Goal: Task Accomplishment & Management: Use online tool/utility

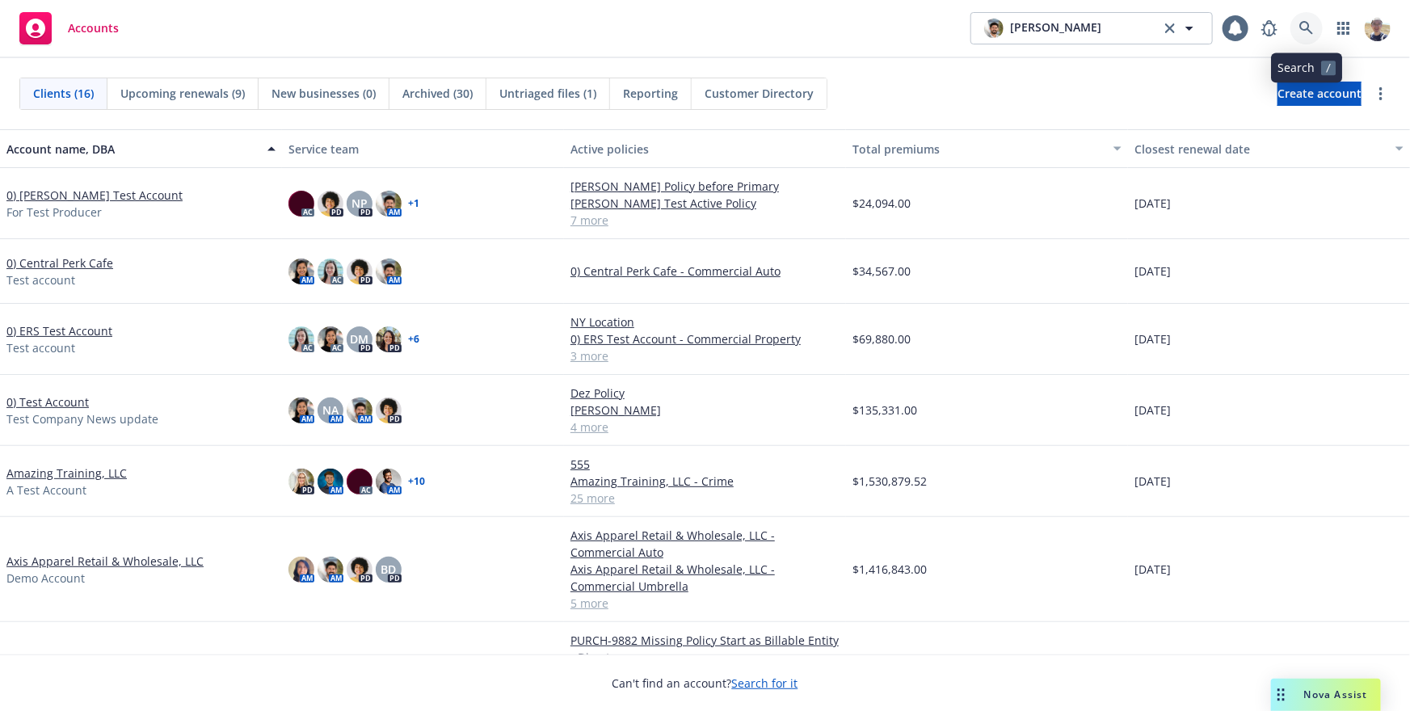
click at [1310, 25] on icon at bounding box center [1307, 28] width 15 height 15
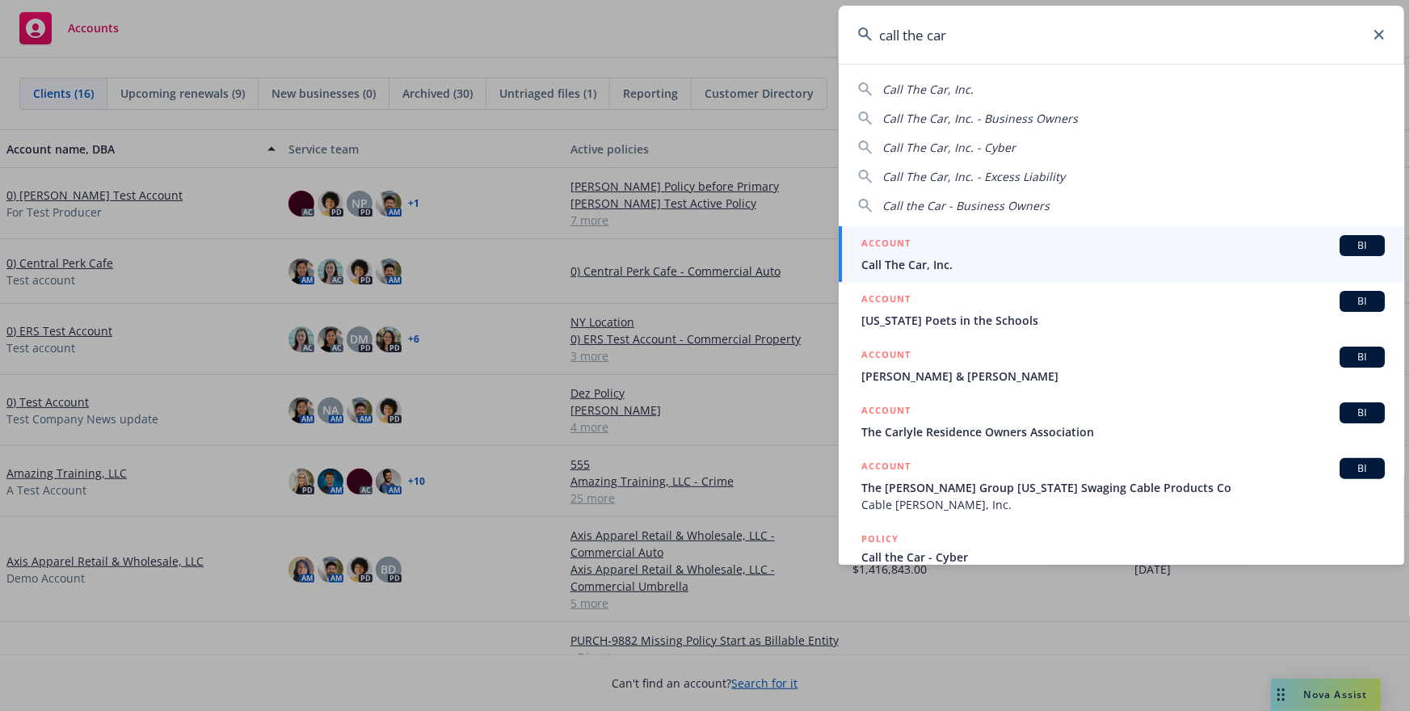
type input "call the car"
click at [1059, 255] on div "ACCOUNT BI" at bounding box center [1124, 245] width 524 height 21
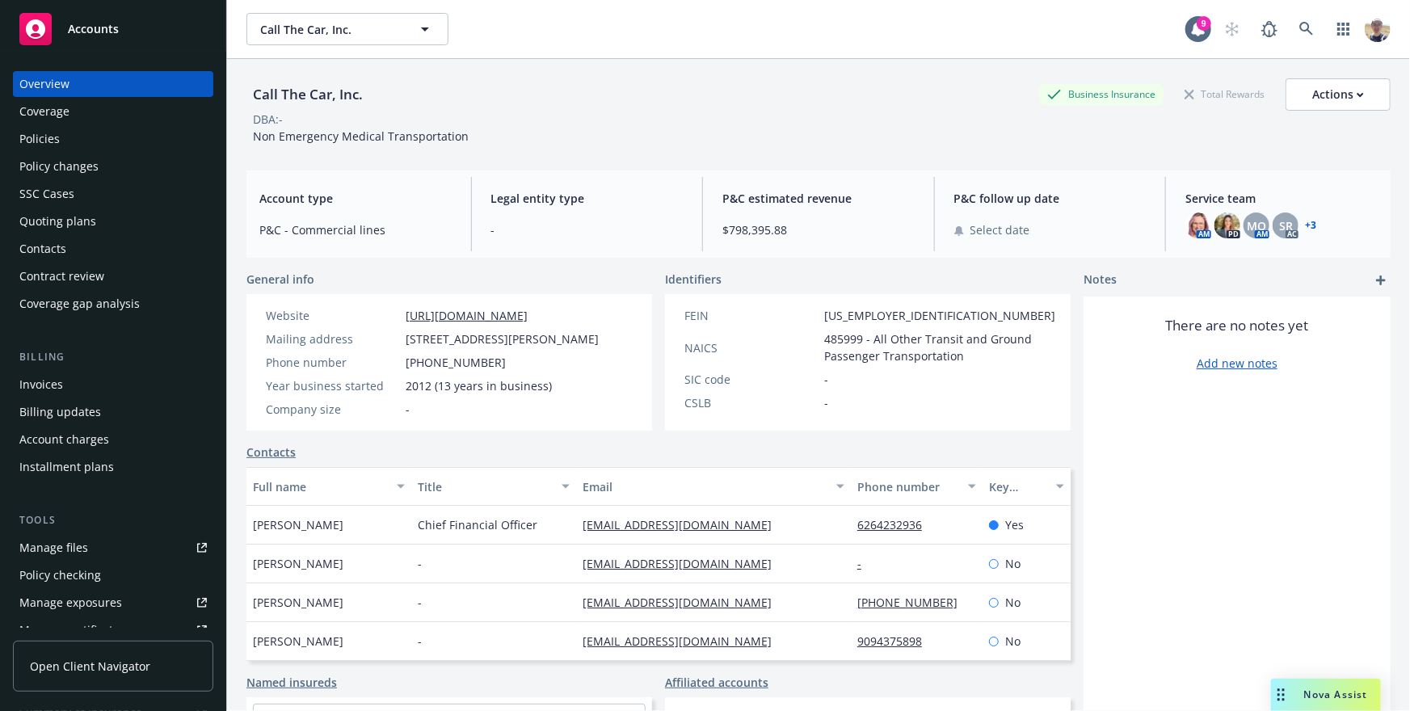
click at [61, 674] on span "Open Client Navigator" at bounding box center [90, 666] width 120 height 17
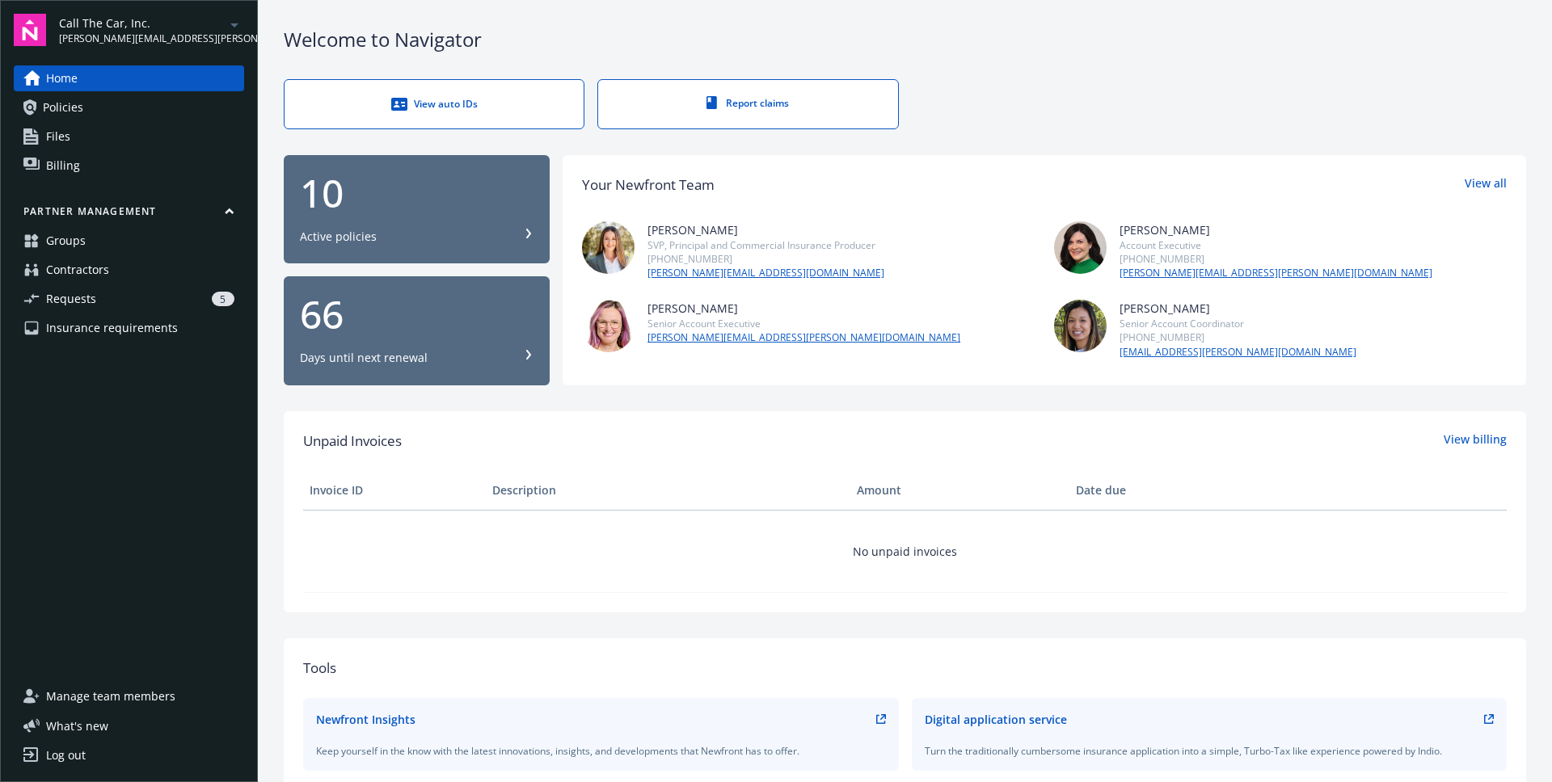
click at [150, 267] on link "Contractors" at bounding box center [129, 270] width 230 height 26
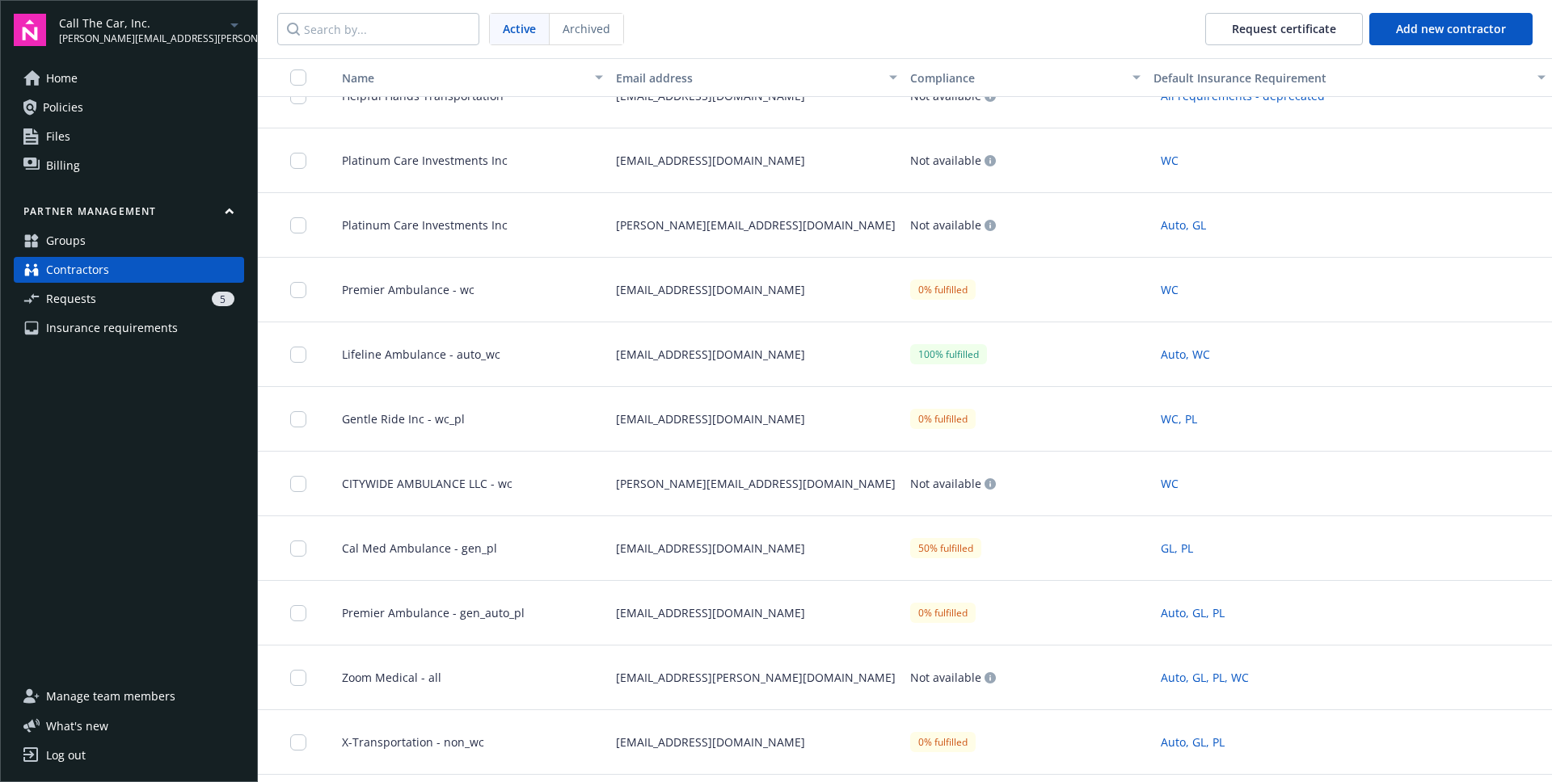
scroll to position [323, 0]
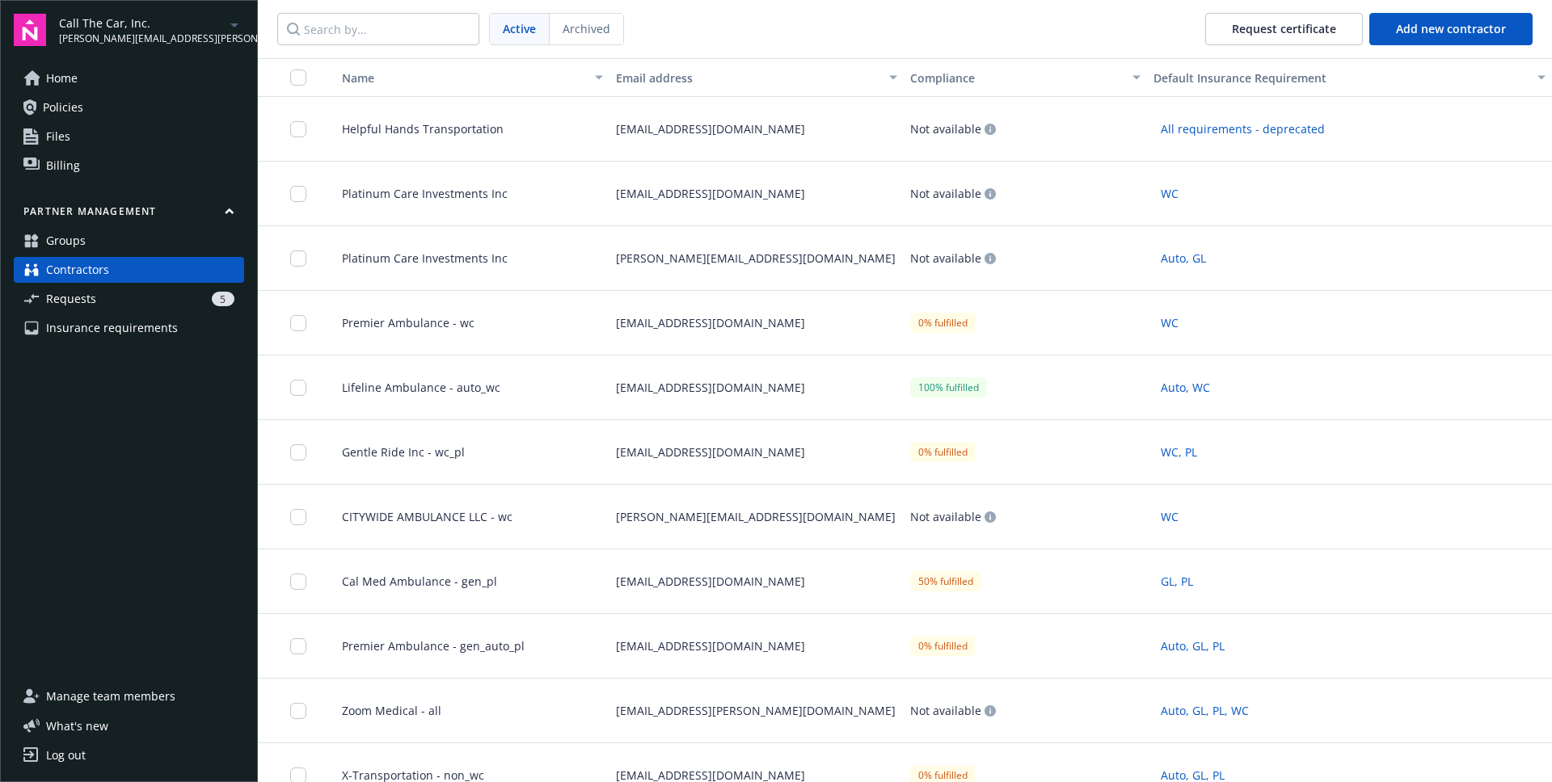
click at [515, 318] on div "Premier Ambulance - wc" at bounding box center [465, 323] width 287 height 65
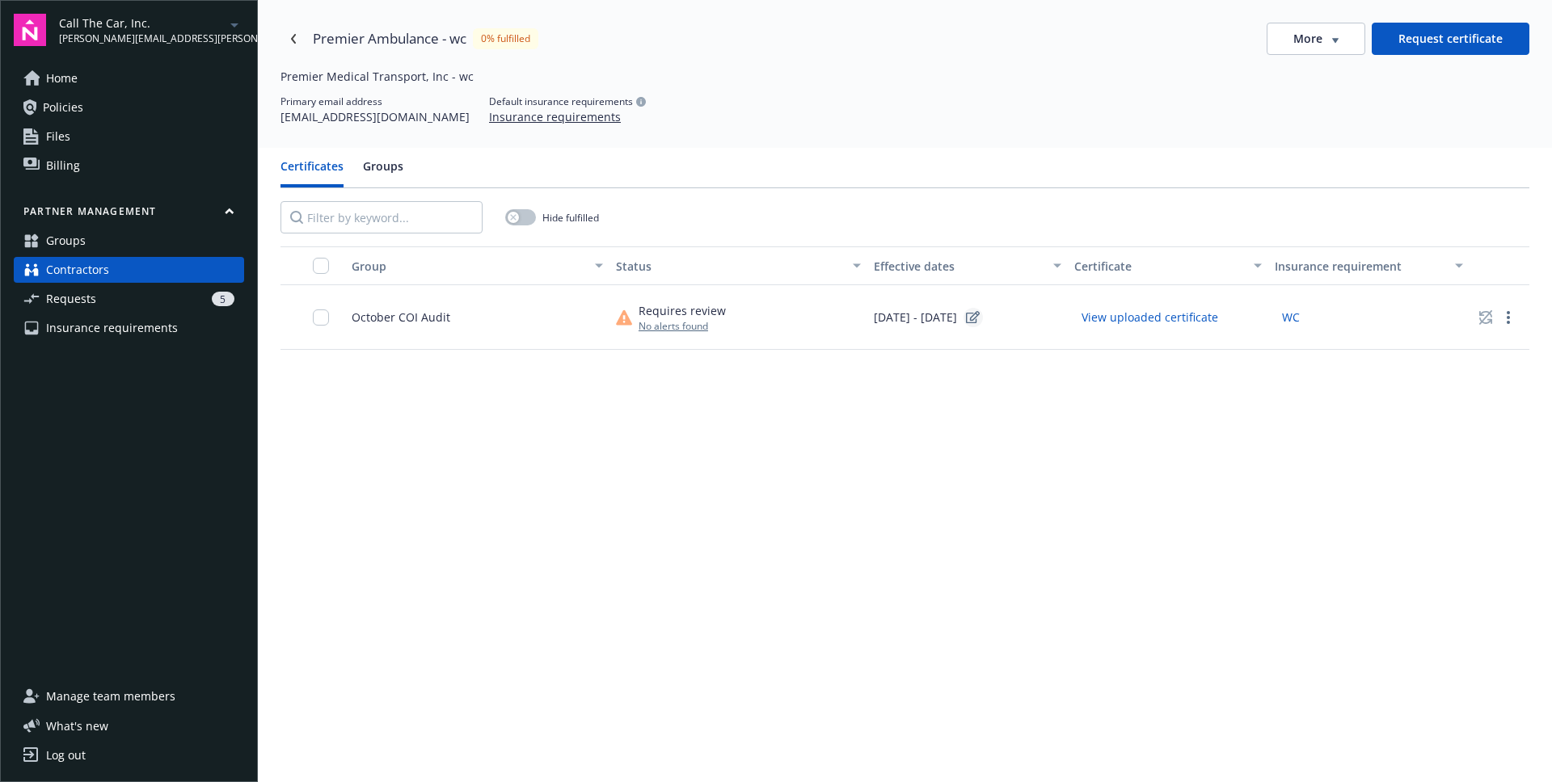
click at [980, 318] on icon "edit" at bounding box center [973, 317] width 14 height 12
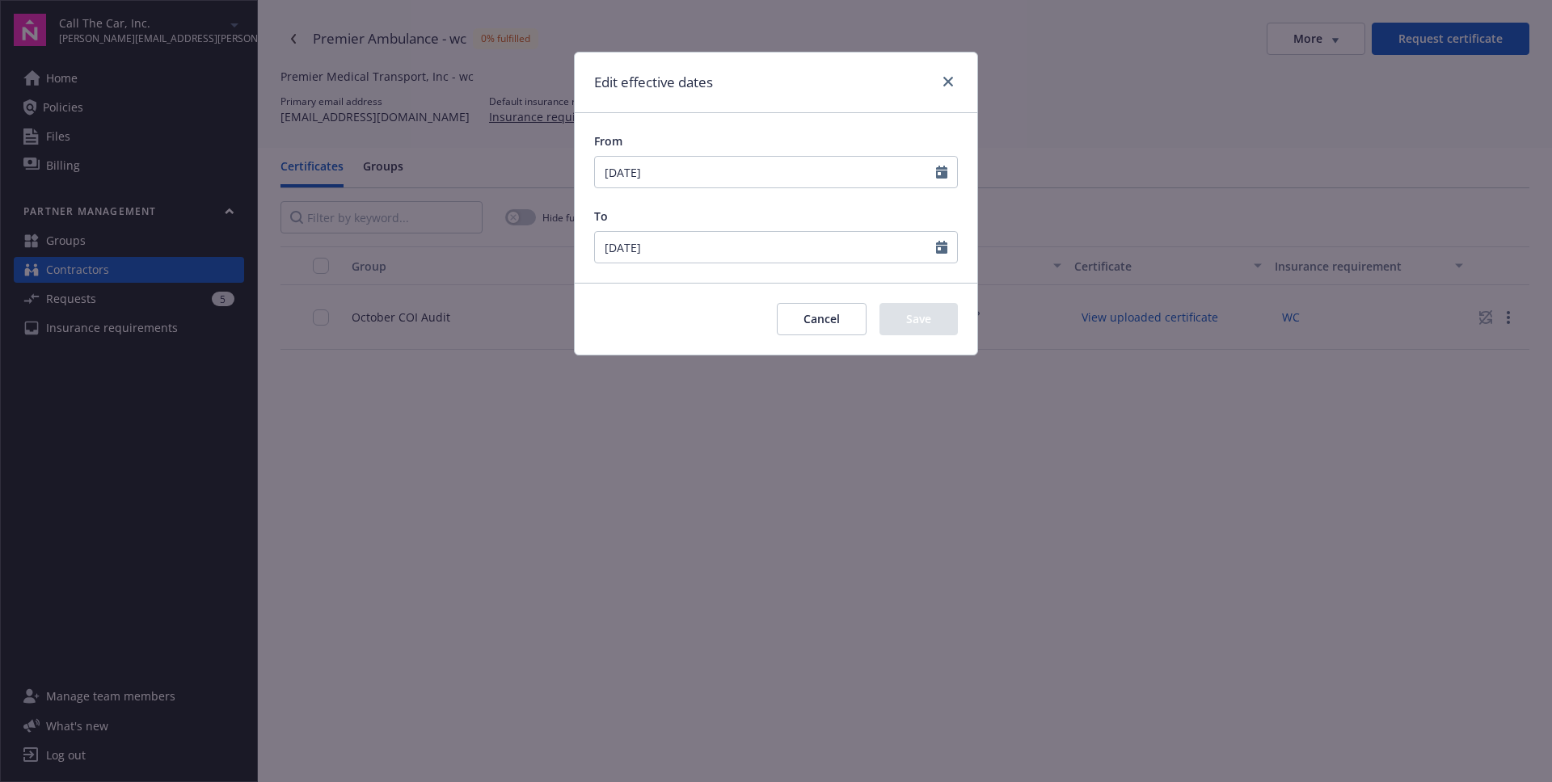
click at [824, 314] on button "Cancel" at bounding box center [822, 319] width 90 height 32
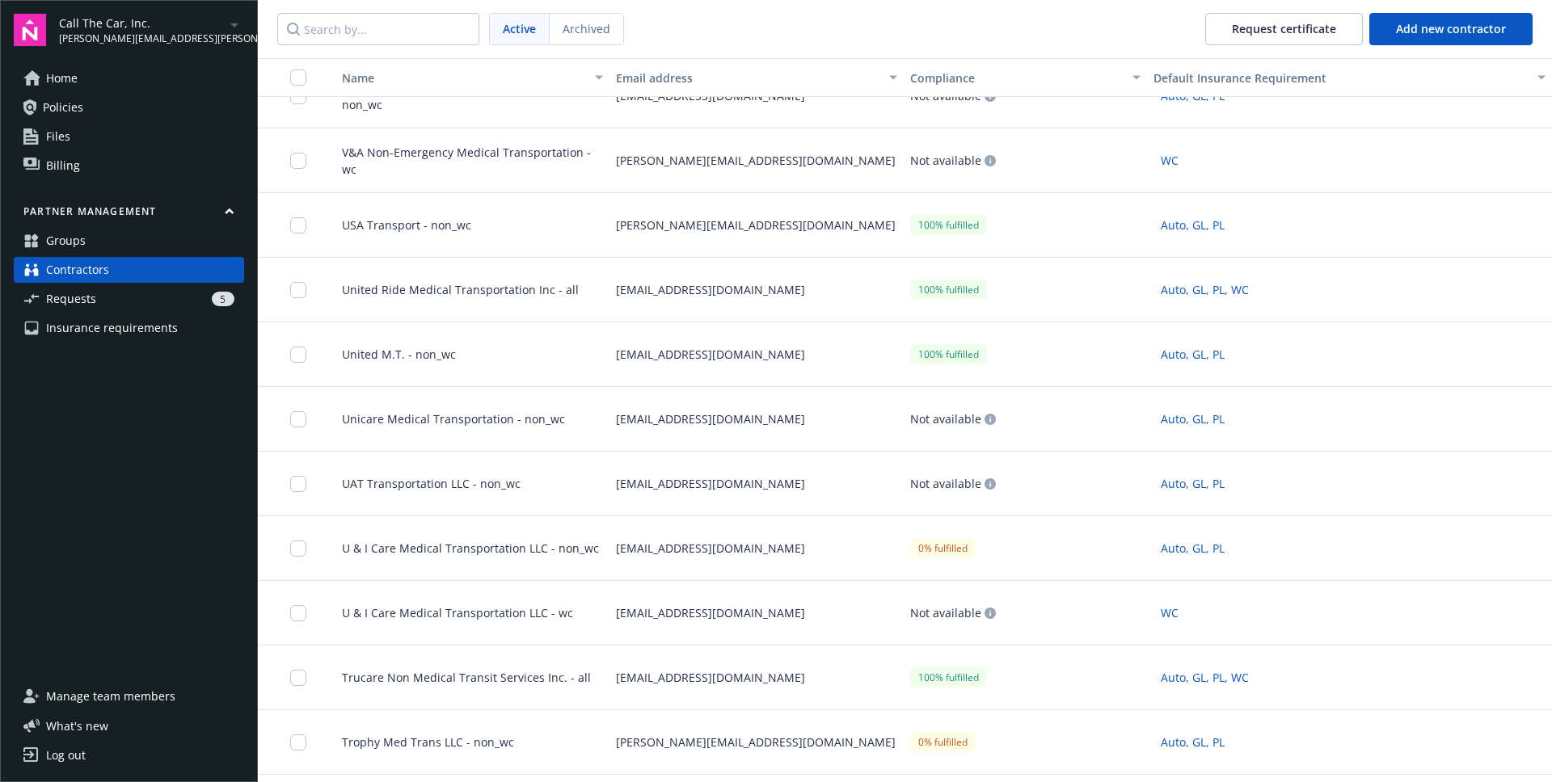
scroll to position [1758, 0]
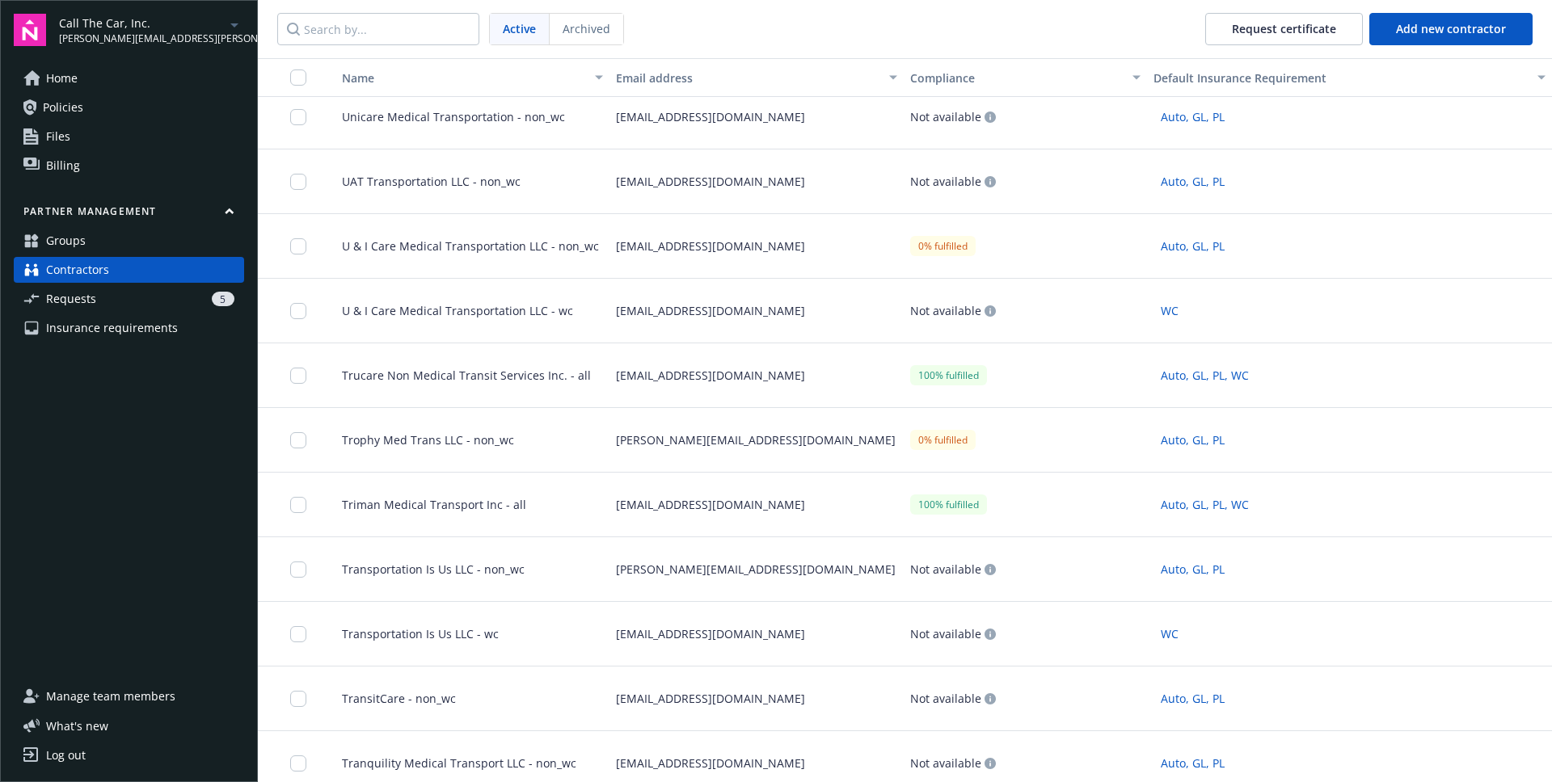
click at [813, 433] on div "[PERSON_NAME][EMAIL_ADDRESS][DOMAIN_NAME]" at bounding box center [756, 440] width 294 height 65
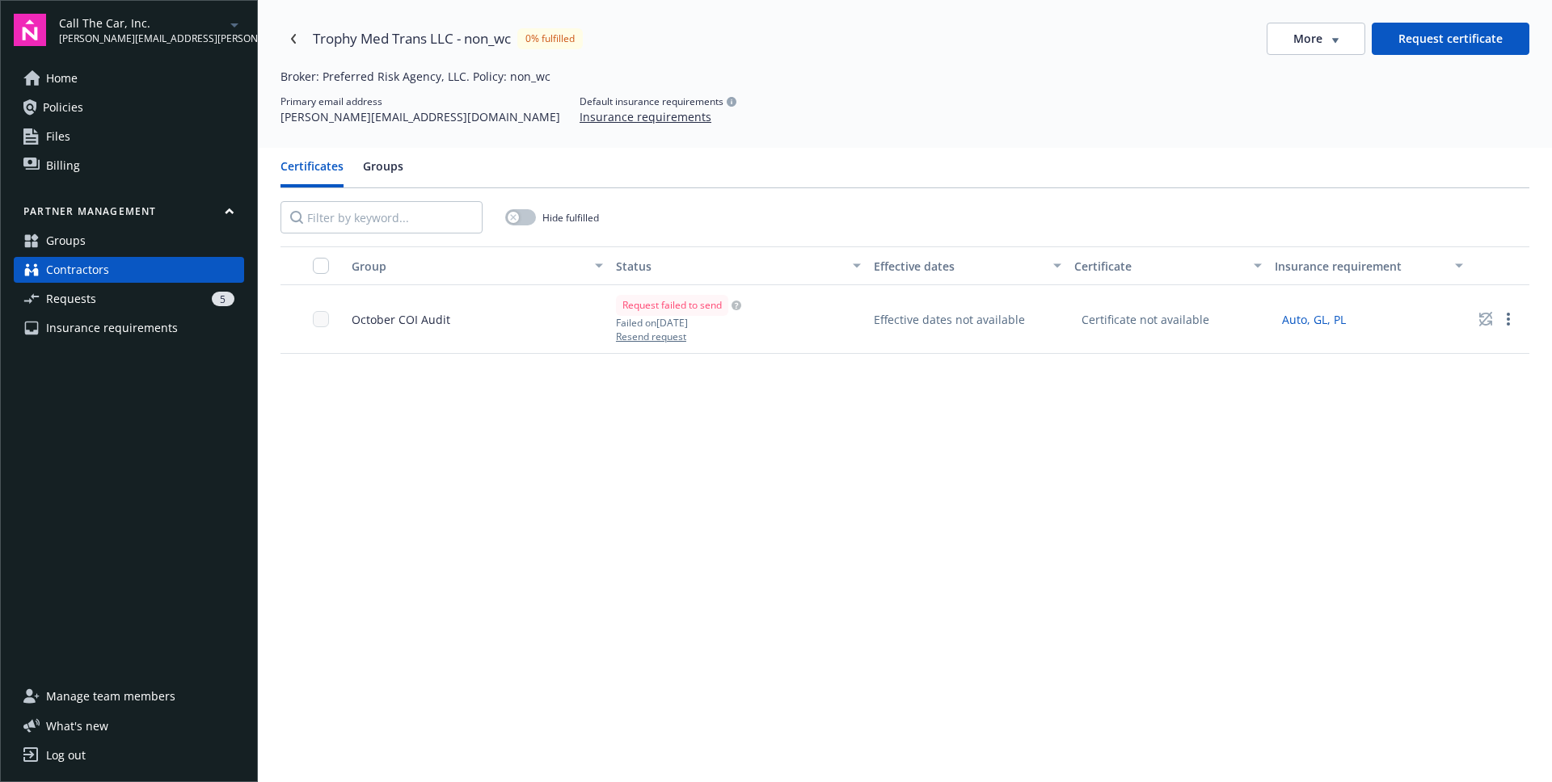
click at [962, 322] on div "Effective dates not available" at bounding box center [949, 319] width 151 height 17
click at [1508, 320] on circle "more" at bounding box center [1507, 319] width 3 height 3
click at [1190, 421] on div "Group Status Effective dates Certificate Insurance requirement October COI Audi…" at bounding box center [904, 608] width 1249 height 724
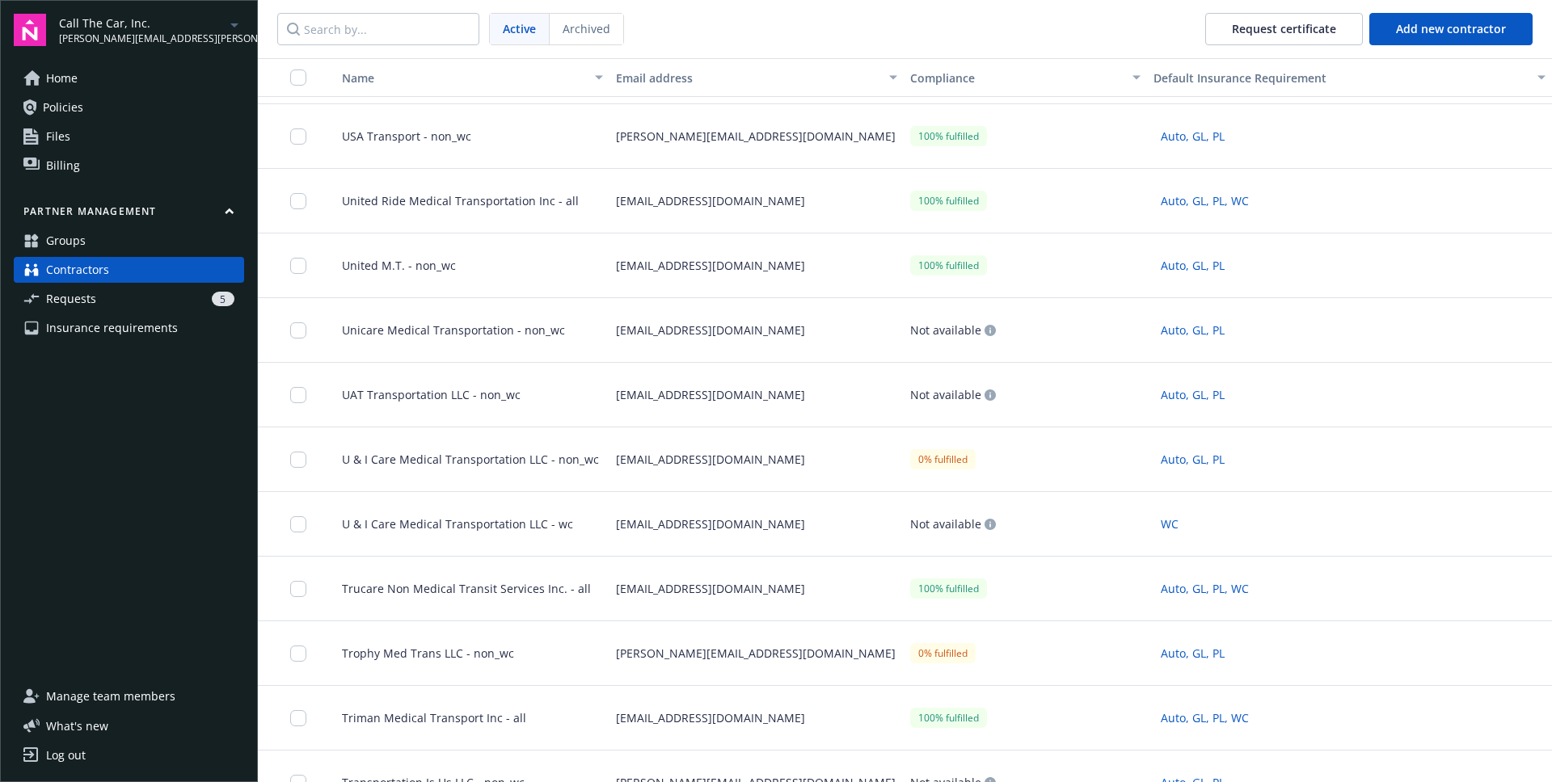
scroll to position [1649, 0]
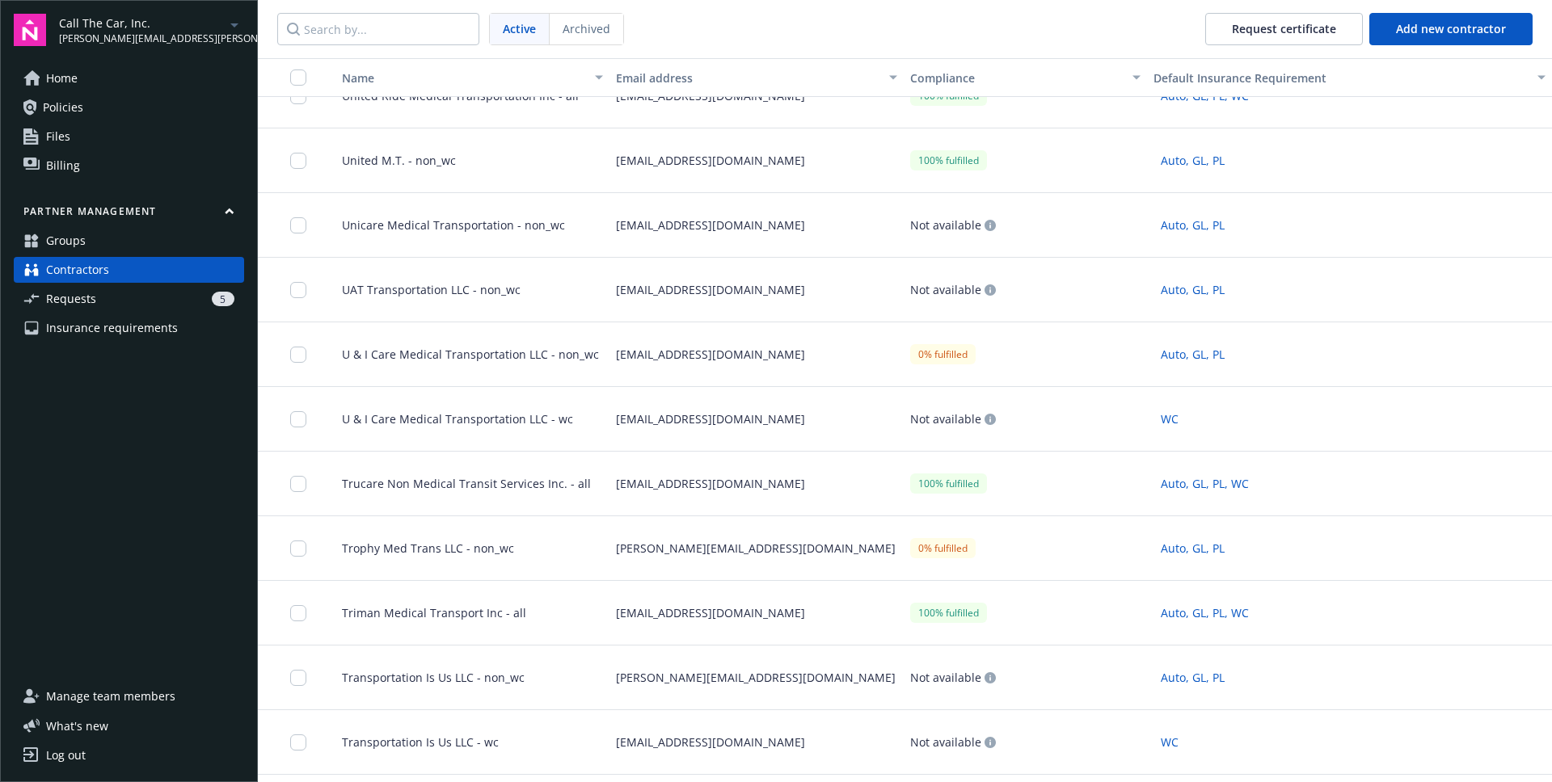
click at [123, 297] on div "5" at bounding box center [169, 299] width 132 height 15
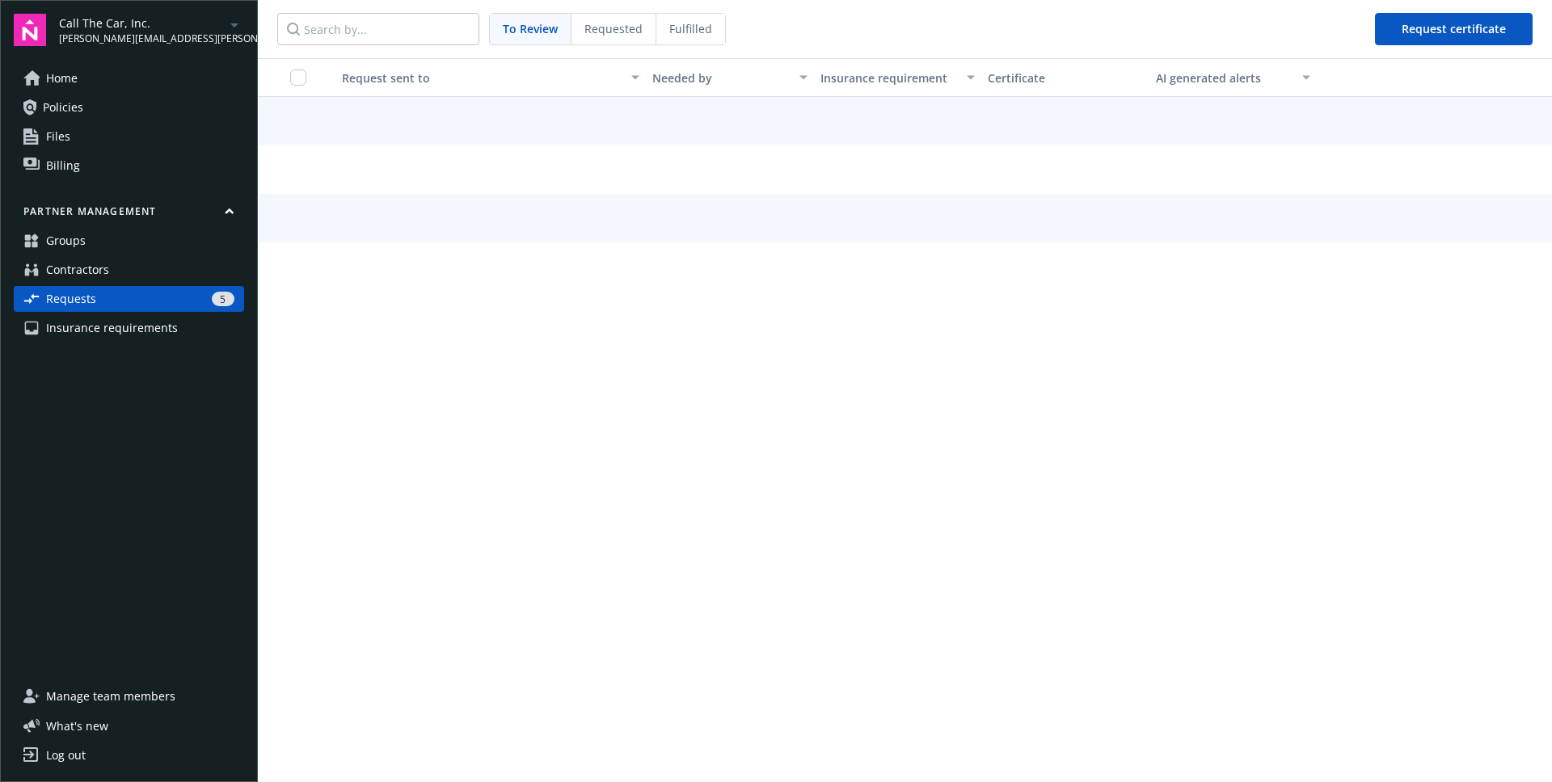
click at [687, 21] on span "Fulfilled" at bounding box center [690, 28] width 43 height 17
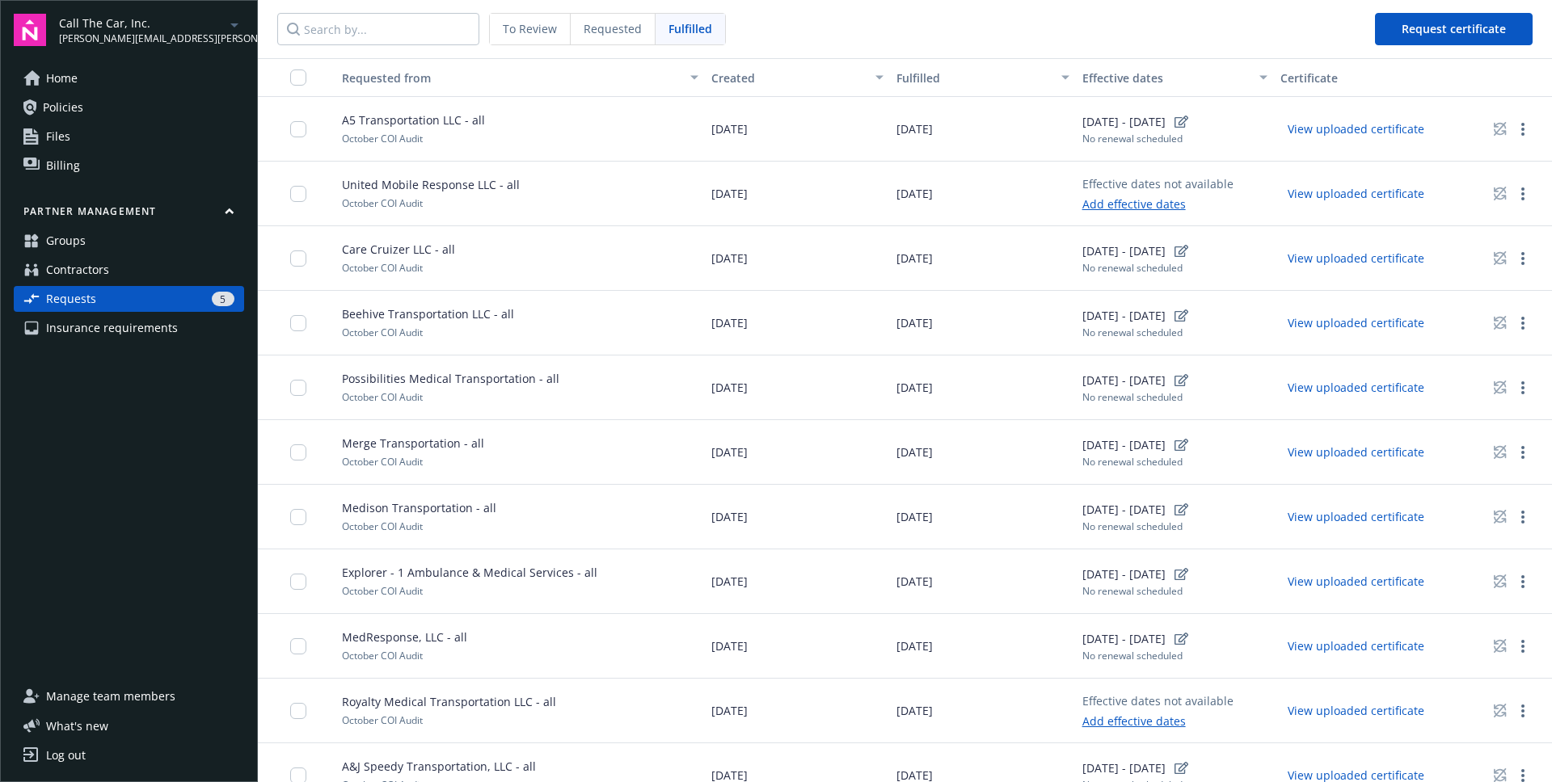
click at [1133, 204] on link "Add effective dates" at bounding box center [1157, 204] width 151 height 17
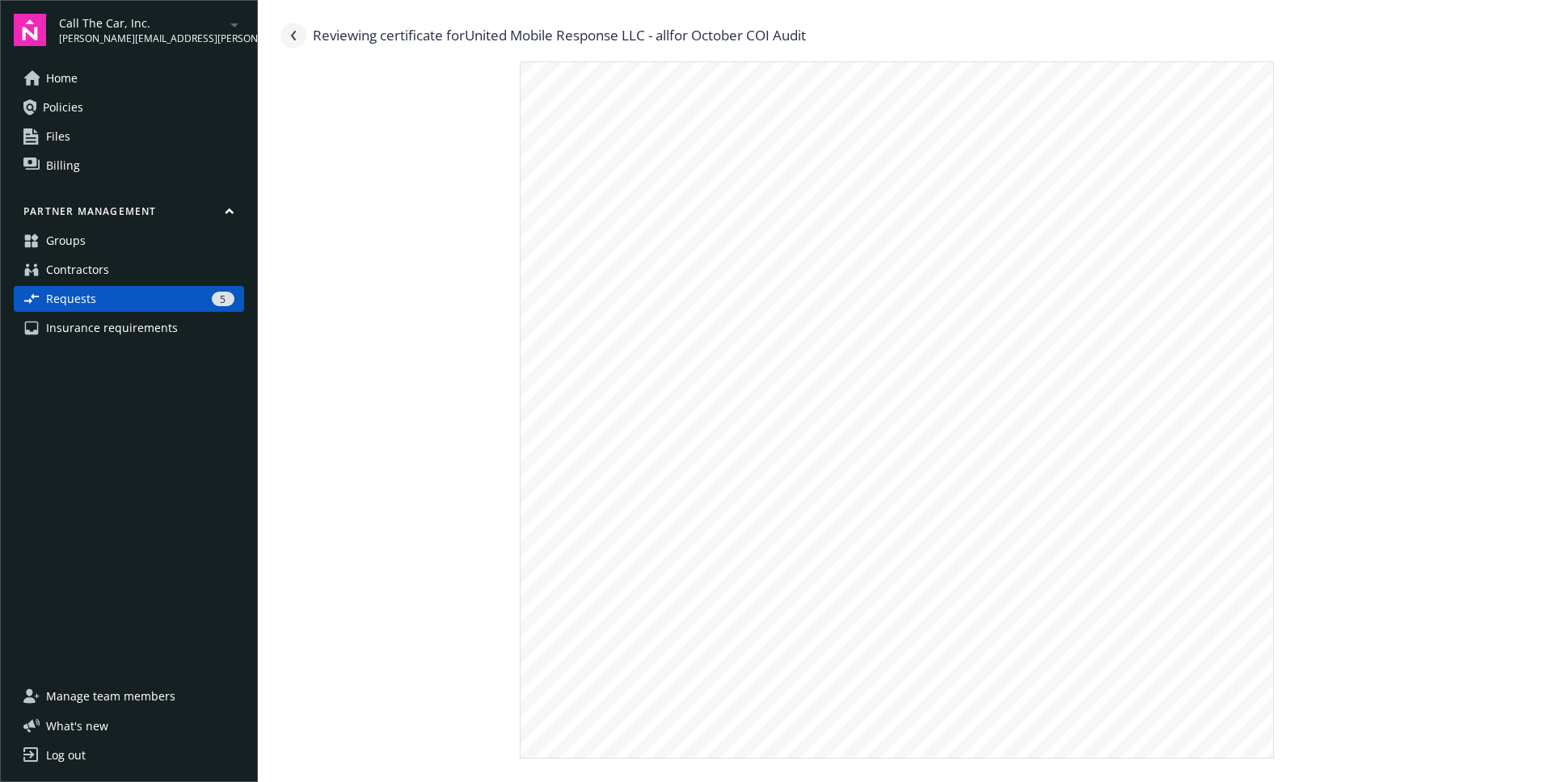
click at [298, 38] on link "Navigate back" at bounding box center [293, 36] width 26 height 26
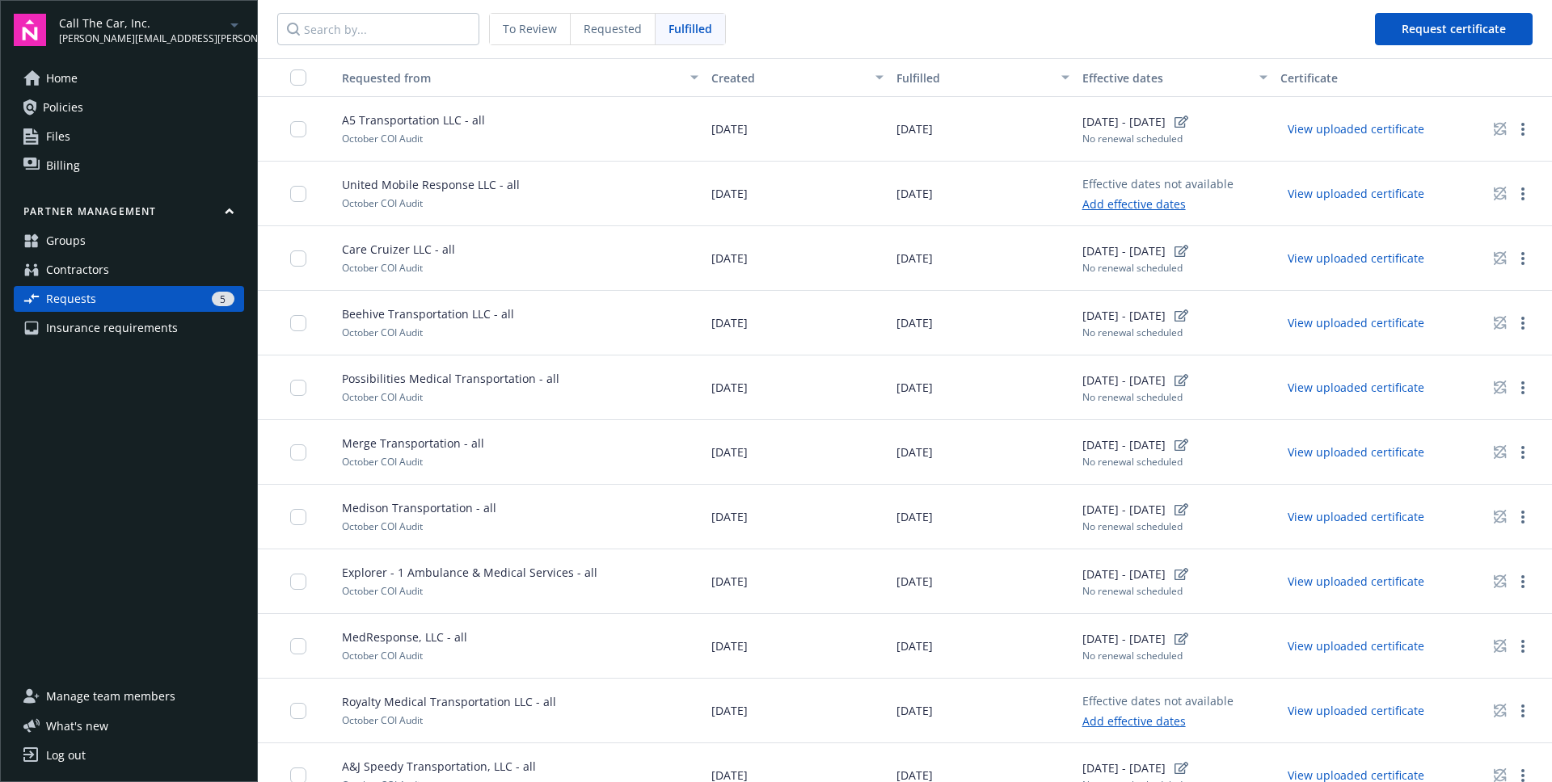
click at [1131, 204] on link "Add effective dates" at bounding box center [1157, 204] width 151 height 17
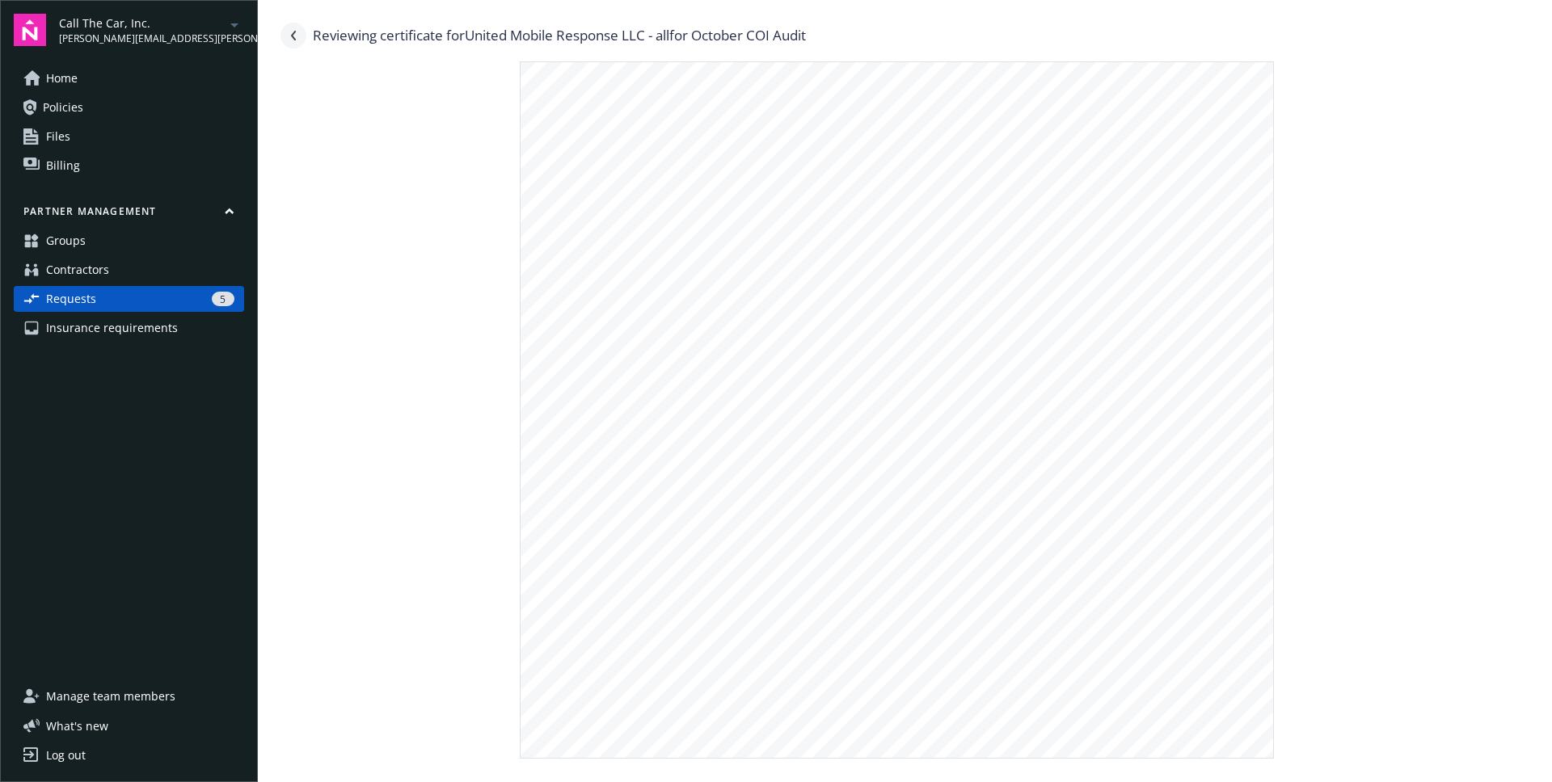
click at [294, 36] on icon "Navigate back" at bounding box center [294, 36] width 10 height 10
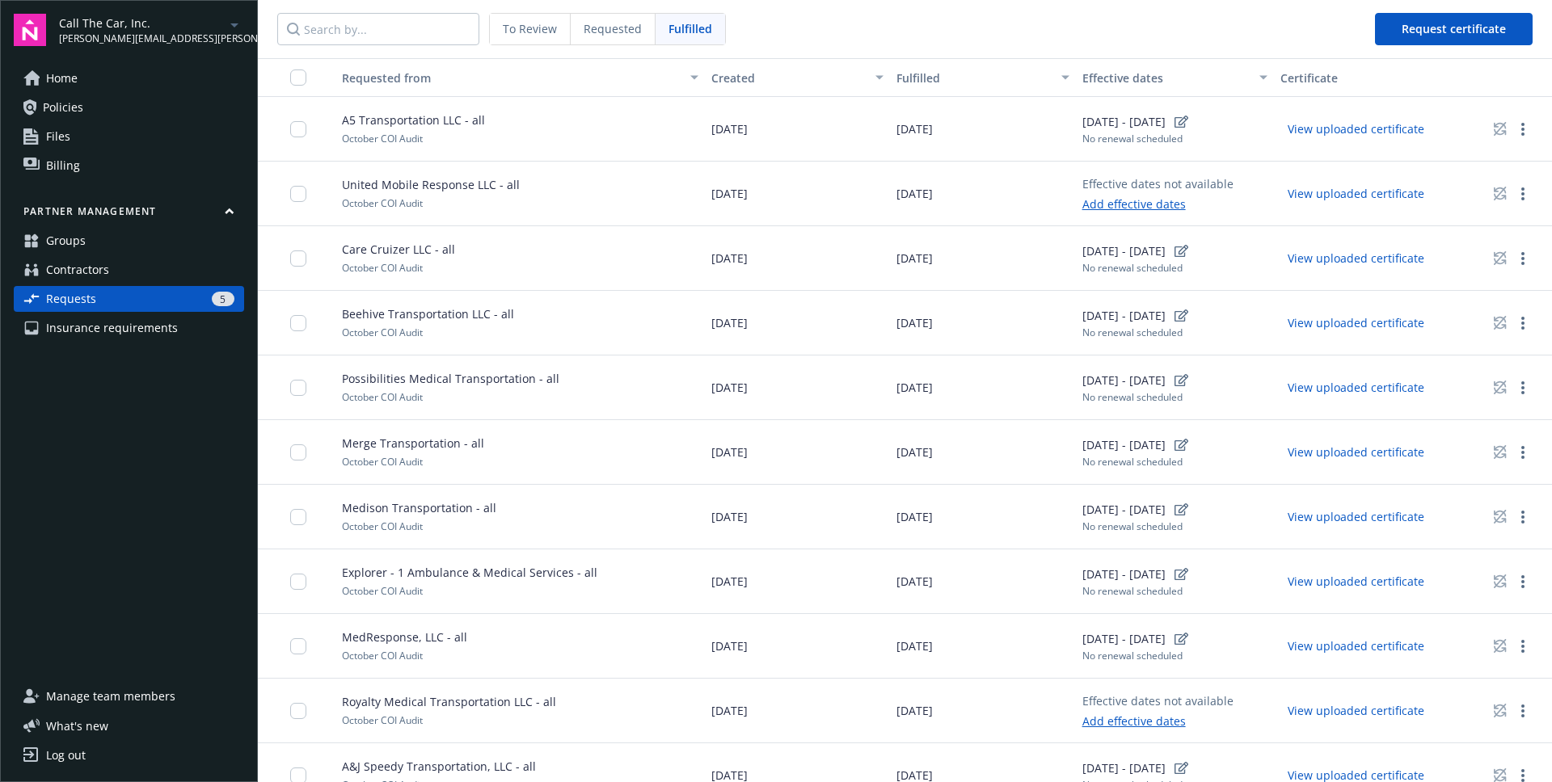
click at [1143, 203] on link "Add effective dates" at bounding box center [1157, 204] width 151 height 17
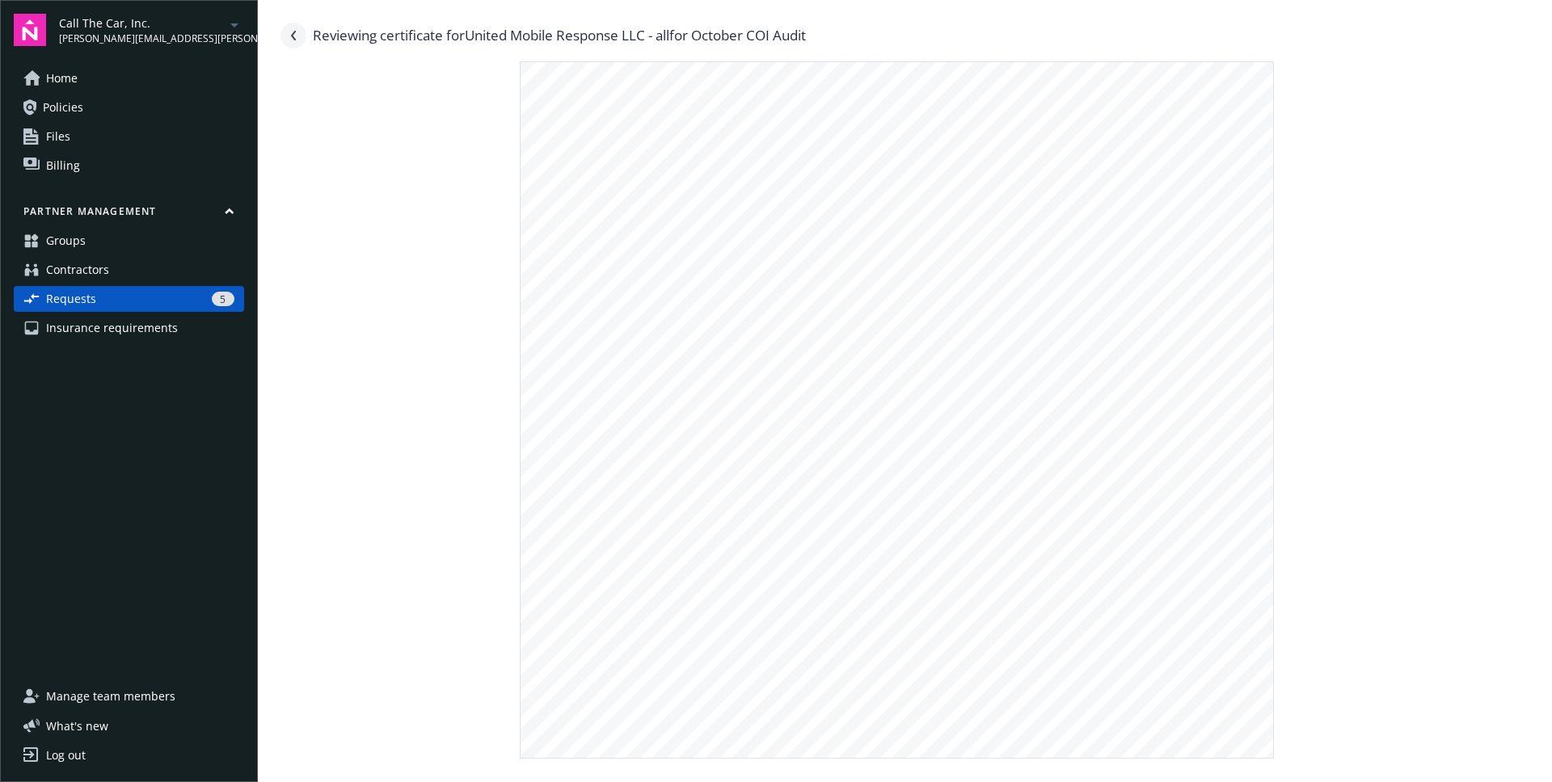
click at [297, 38] on icon "Navigate back" at bounding box center [294, 36] width 10 height 10
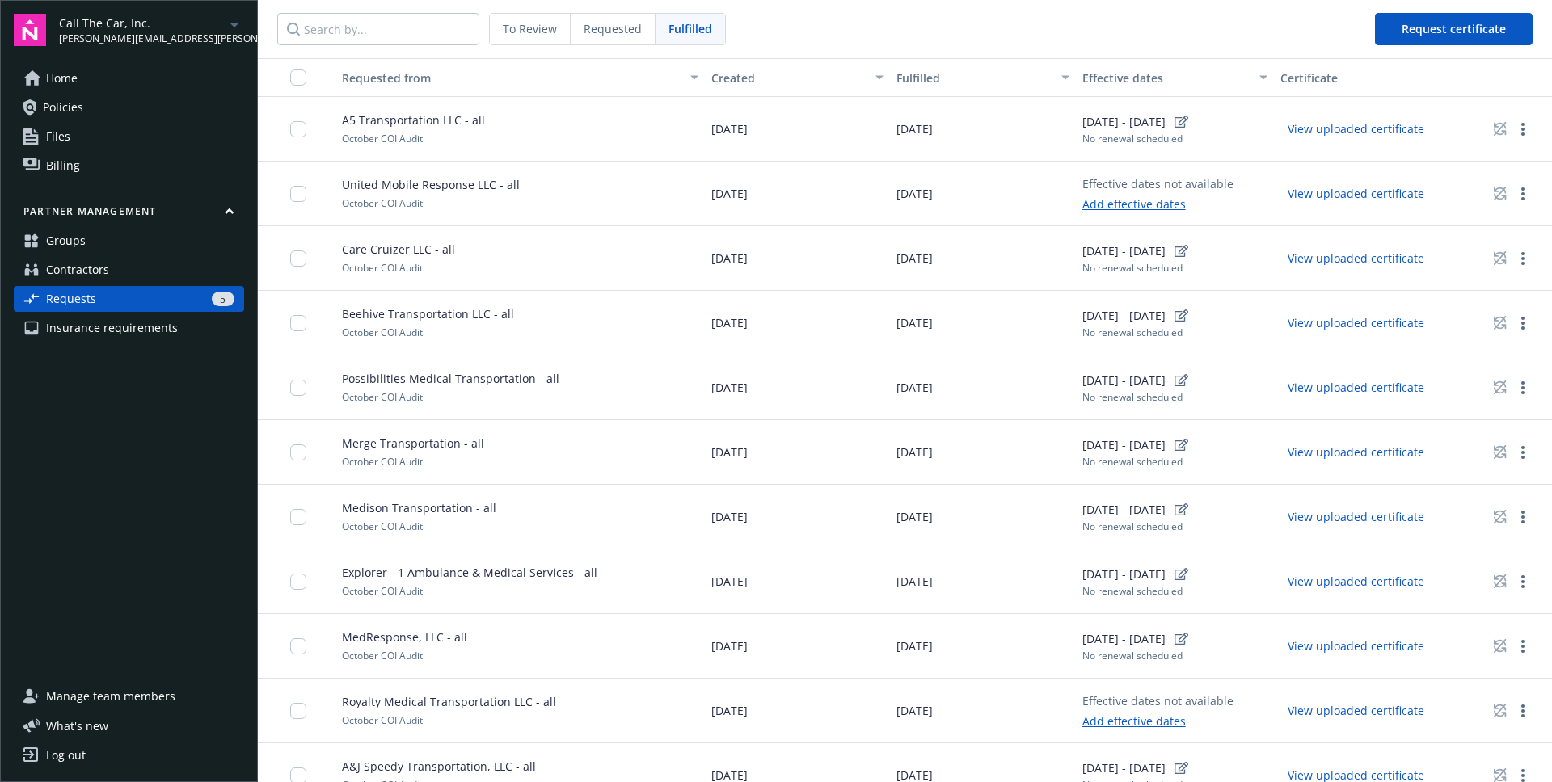
click at [1195, 180] on div "Effective dates not available" at bounding box center [1157, 183] width 151 height 17
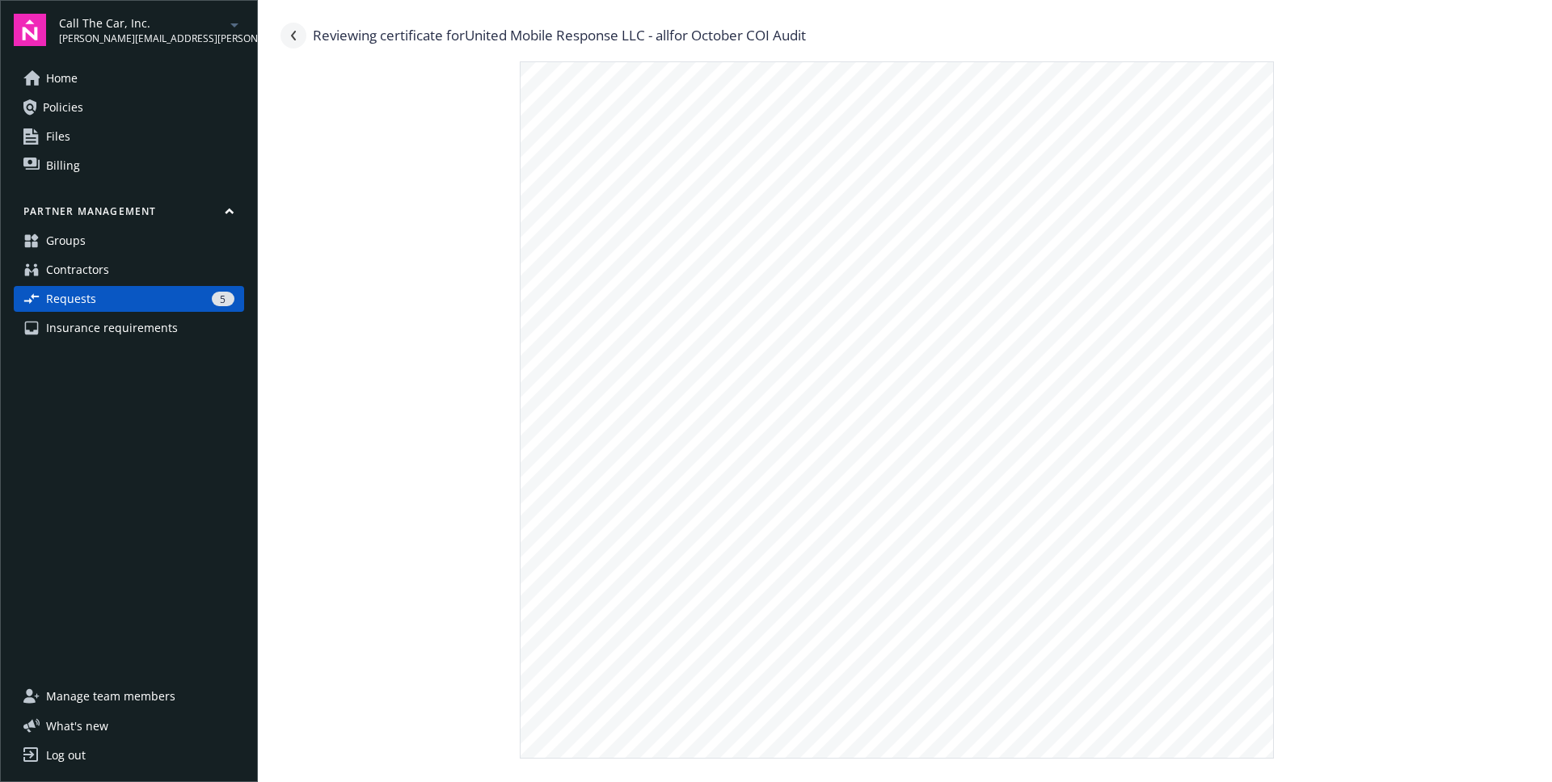
click at [290, 34] on icon "Navigate back" at bounding box center [294, 36] width 10 height 10
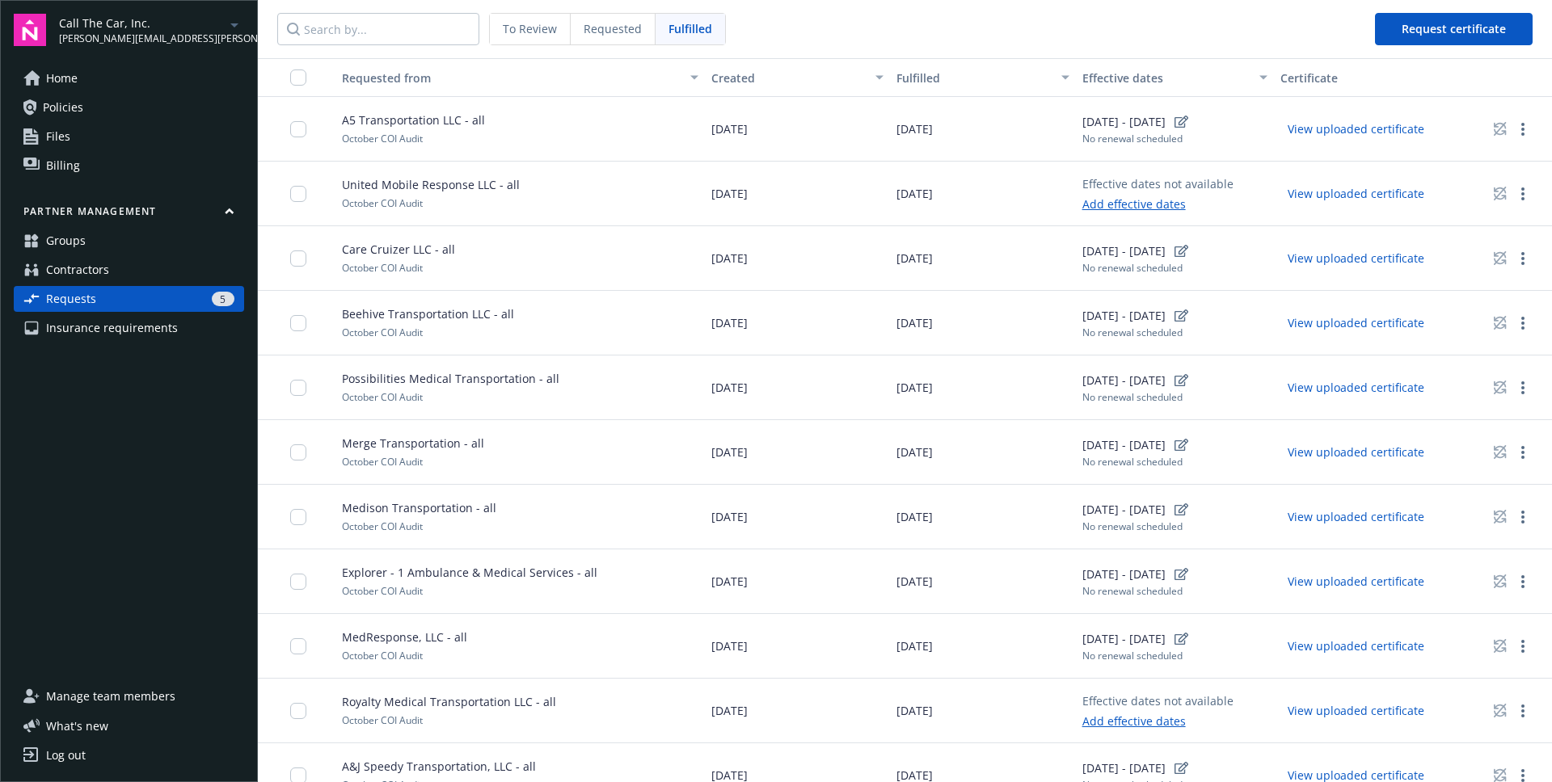
click at [107, 234] on link "Groups" at bounding box center [129, 241] width 230 height 26
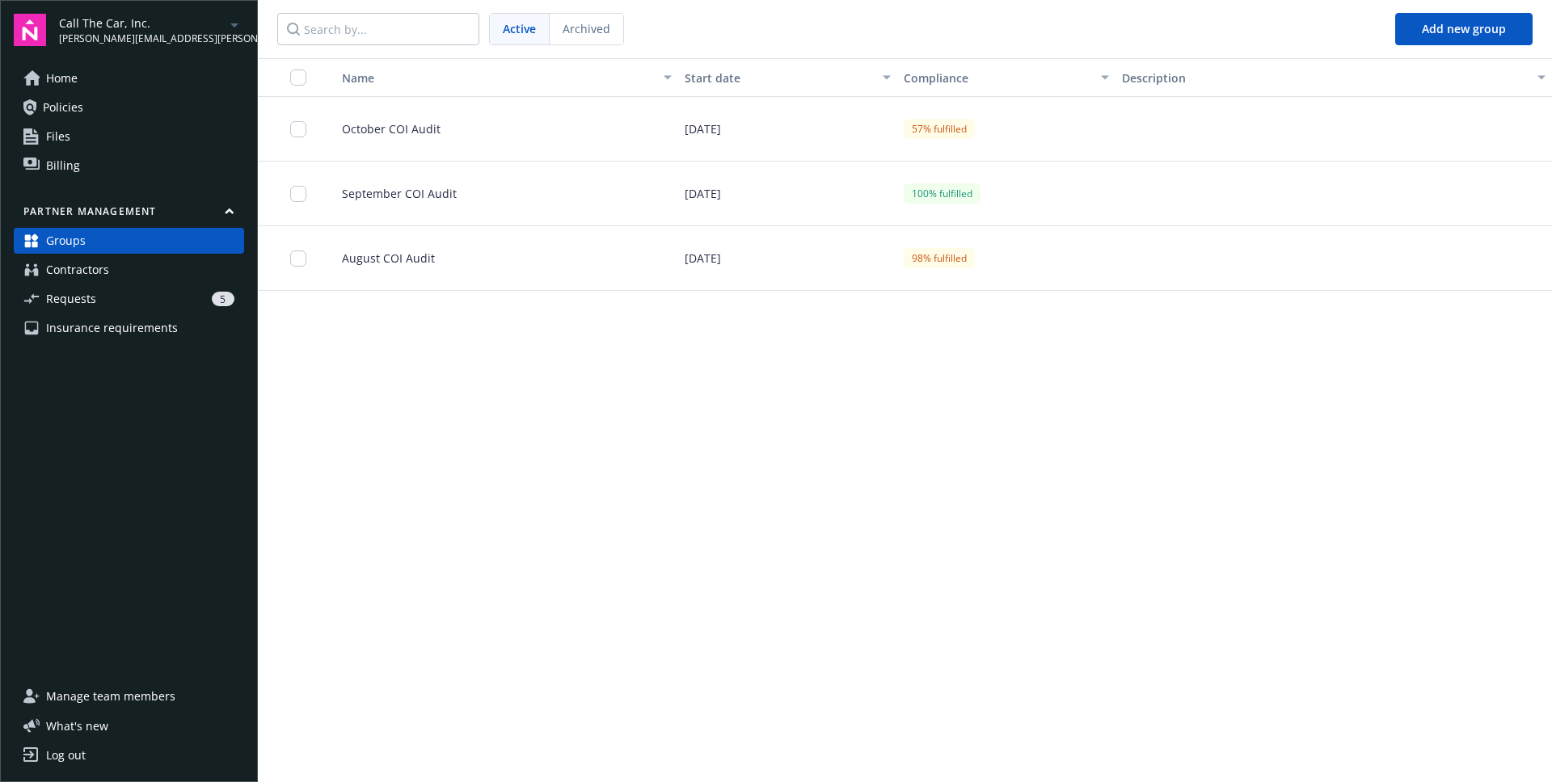
click at [455, 132] on div "October COI Audit" at bounding box center [500, 129] width 356 height 65
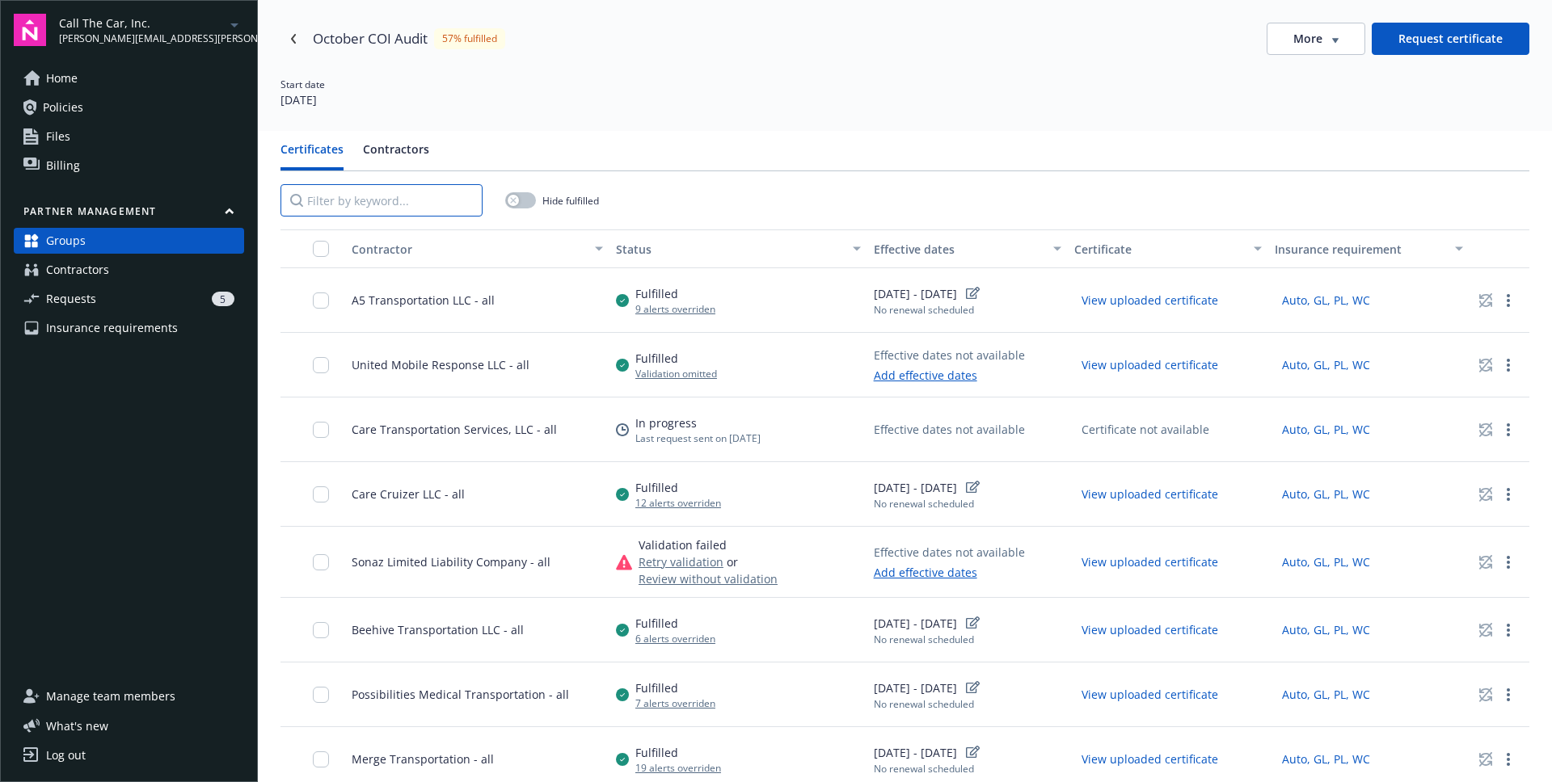
click at [398, 196] on input "Filter by keyword..." at bounding box center [381, 200] width 202 height 32
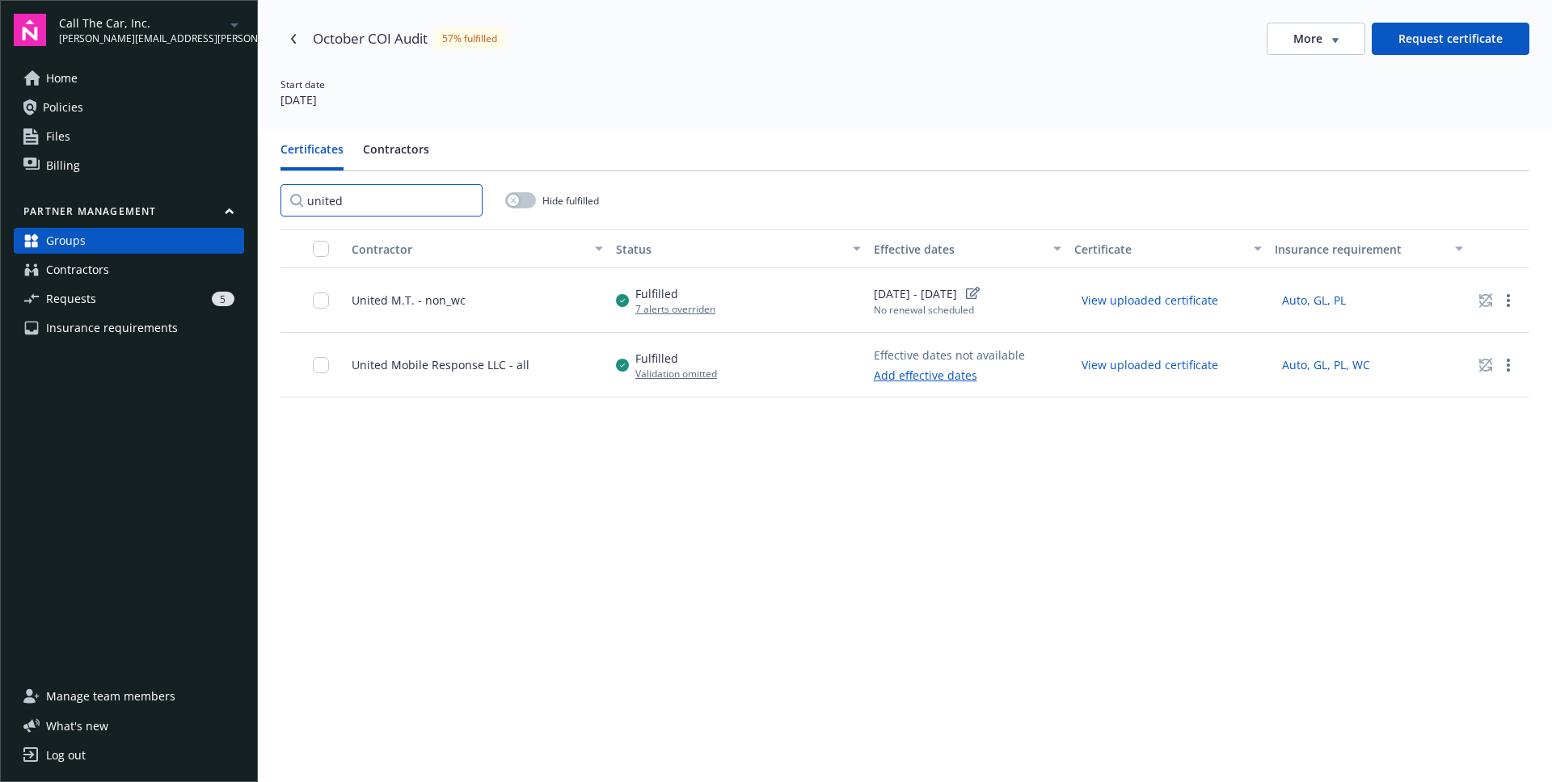
type input "united"
click at [942, 373] on link "Add effective dates" at bounding box center [949, 375] width 151 height 17
click at [809, 376] on div "Fulfilled Validation omitted" at bounding box center [738, 365] width 258 height 65
click at [954, 380] on link "Add effective dates" at bounding box center [949, 375] width 151 height 17
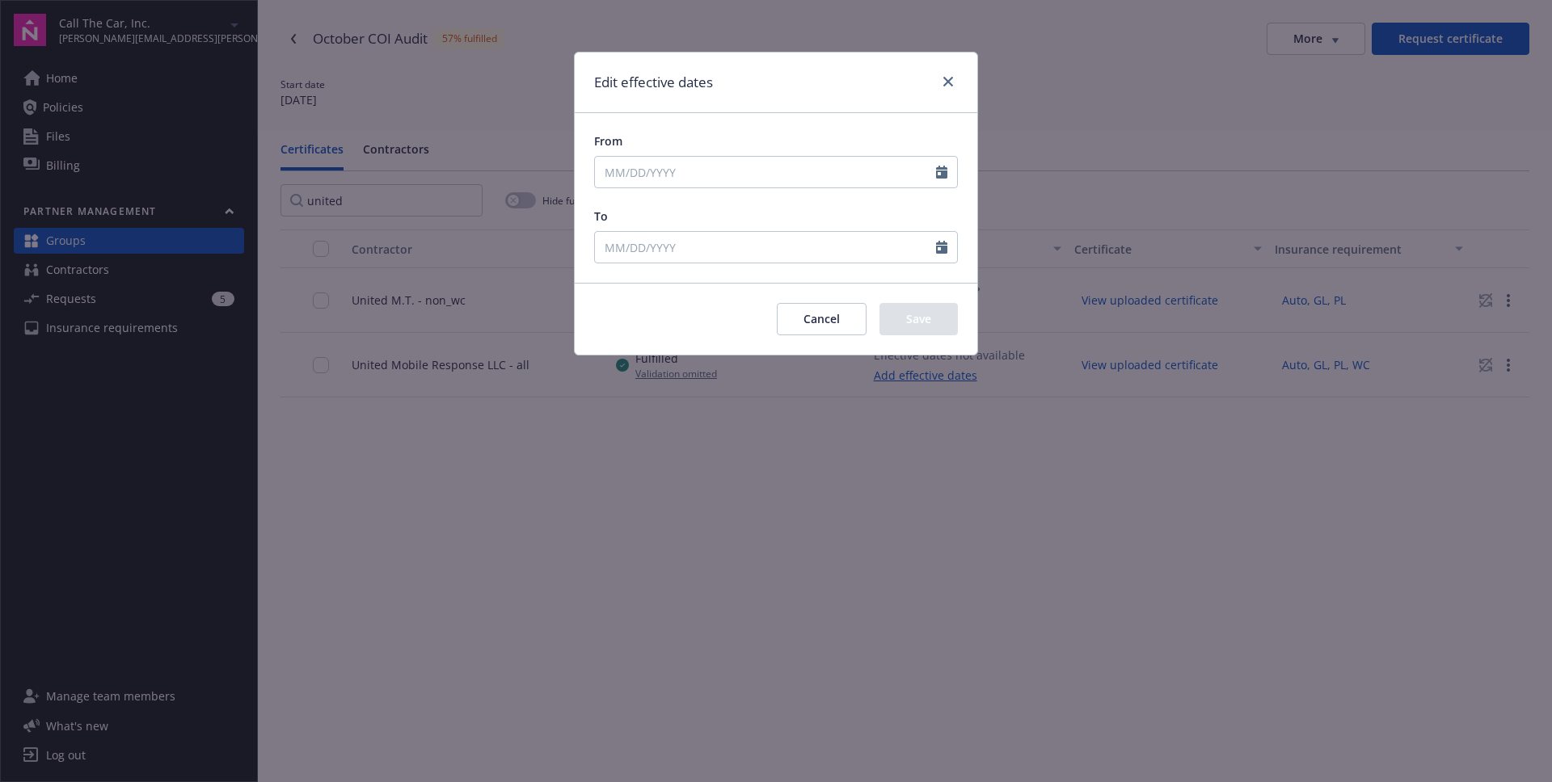
click at [832, 314] on button "Cancel" at bounding box center [822, 319] width 90 height 32
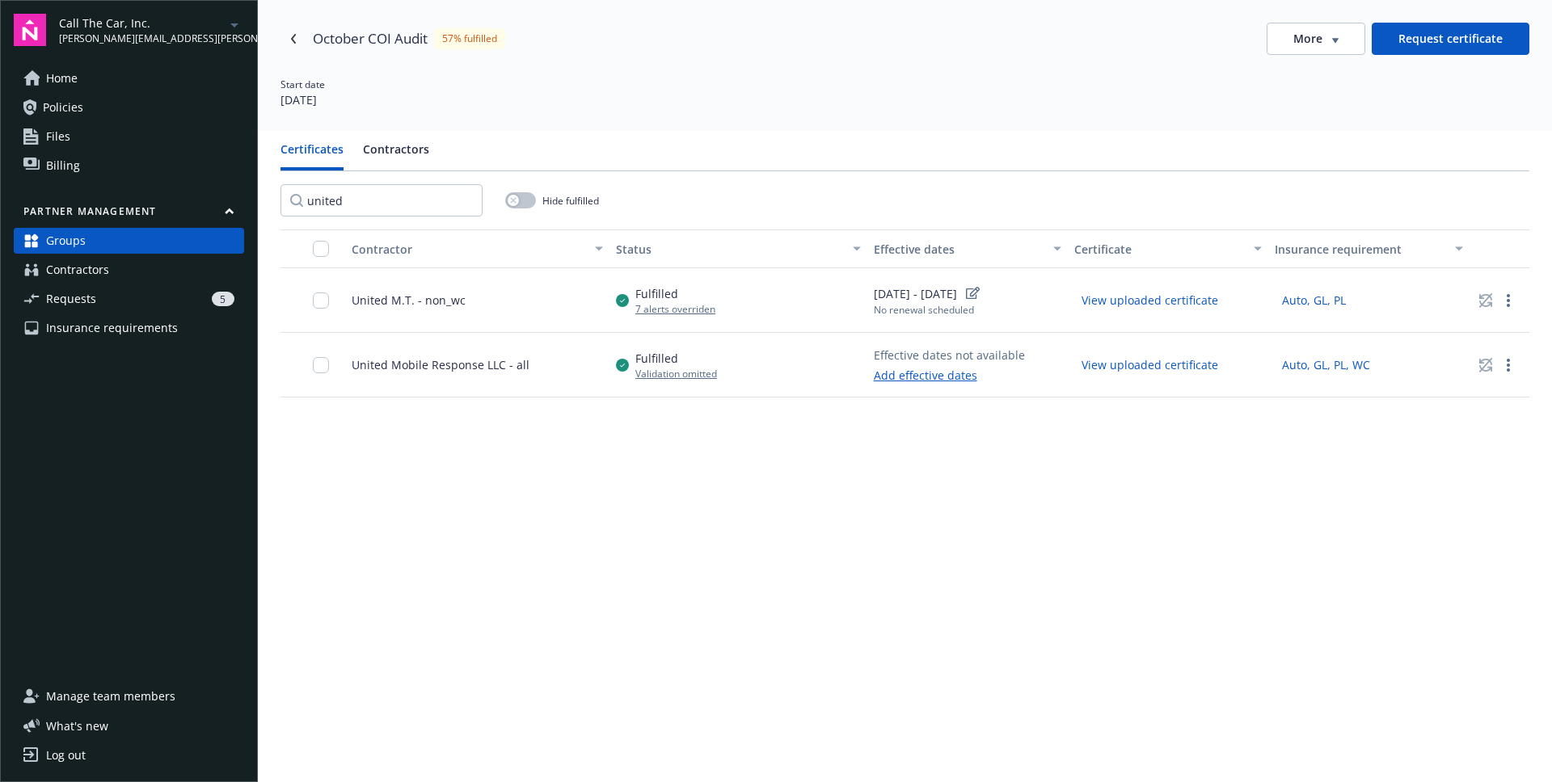
click at [832, 314] on div "Fulfilled 7 alerts overriden" at bounding box center [738, 300] width 258 height 65
click at [147, 297] on div "5" at bounding box center [169, 299] width 132 height 15
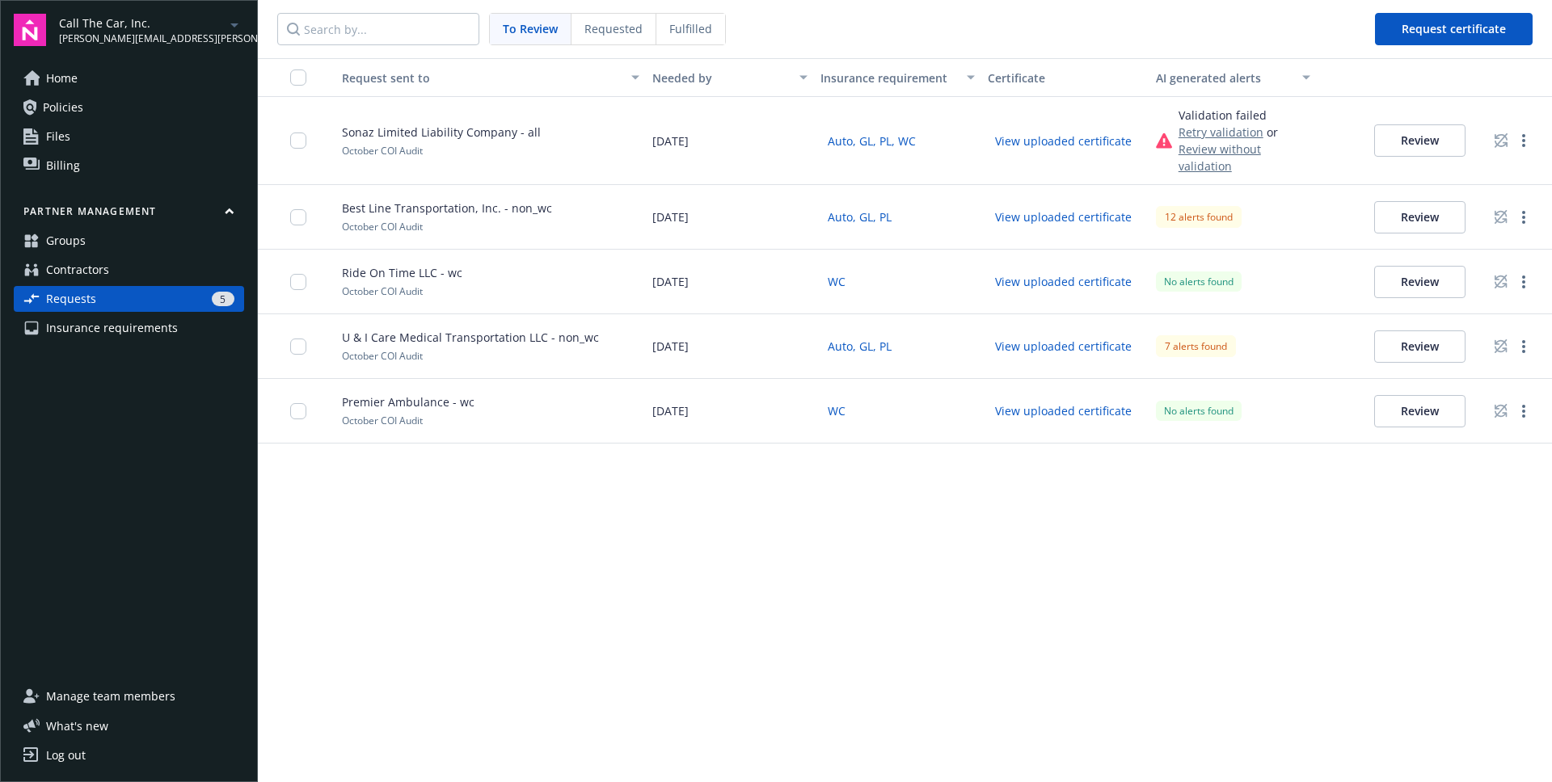
click at [702, 40] on div "Fulfilled" at bounding box center [690, 29] width 69 height 31
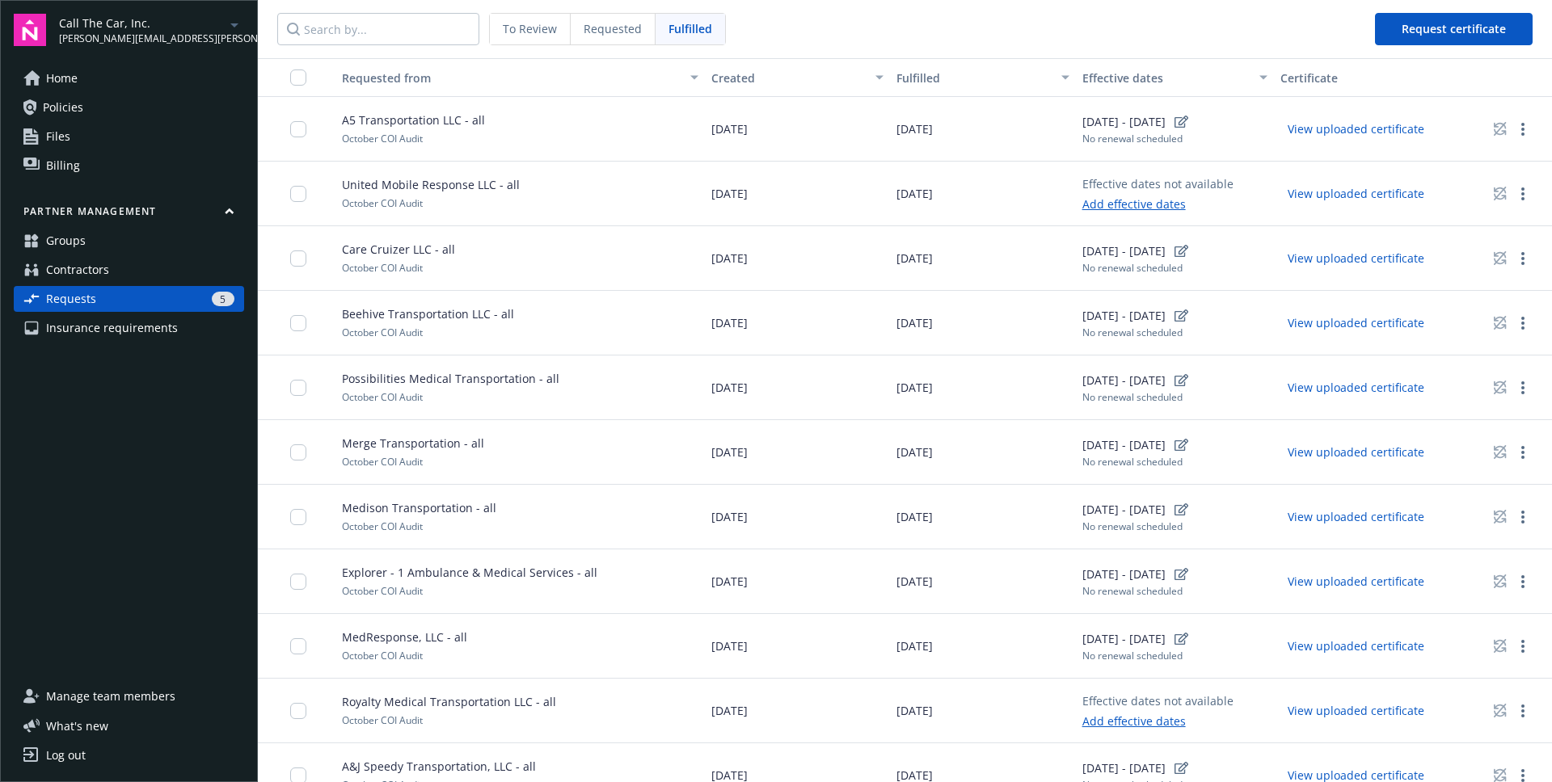
click at [1130, 205] on link "Add effective dates" at bounding box center [1157, 204] width 151 height 17
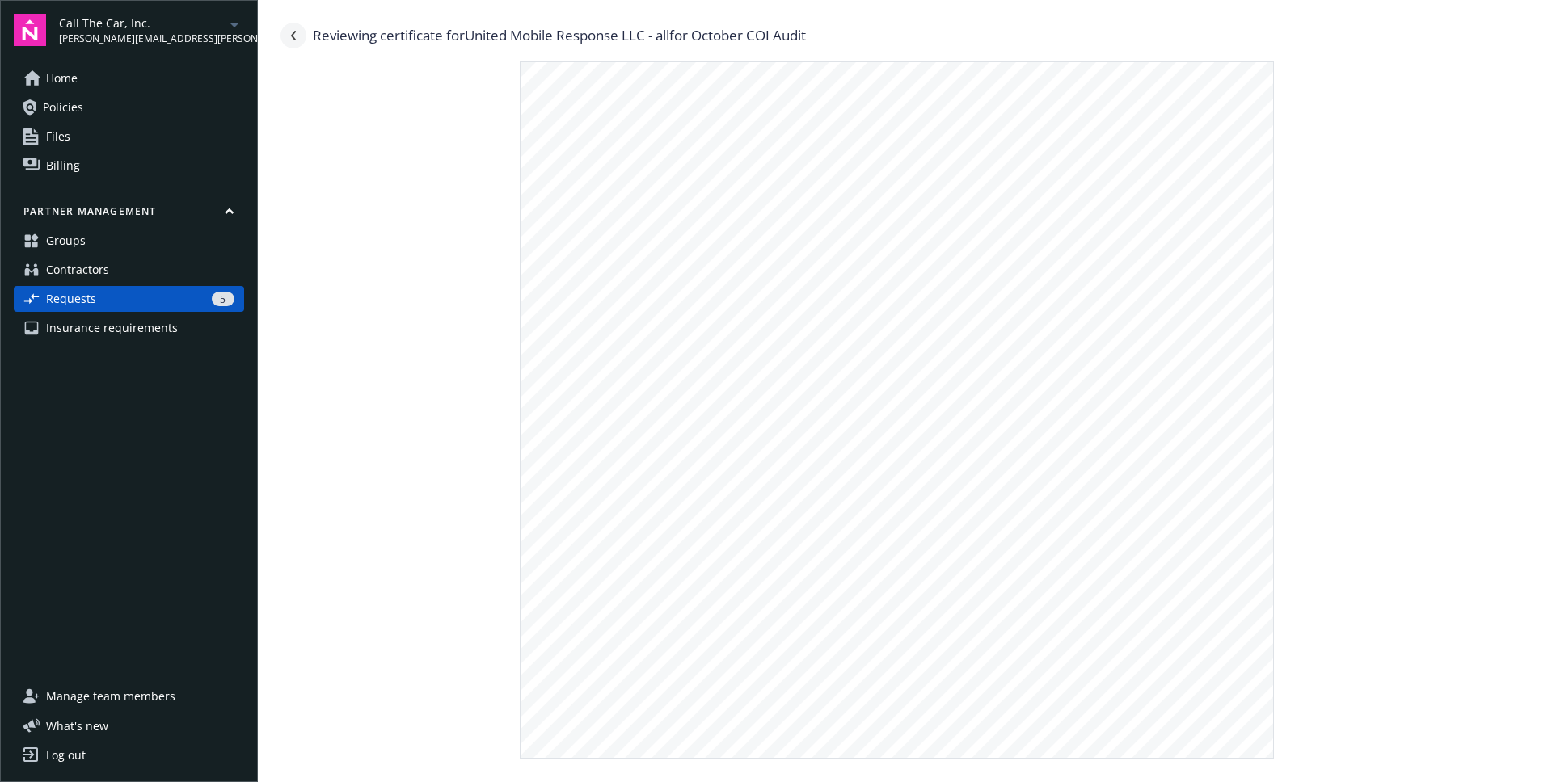
click at [291, 38] on icon "Navigate back" at bounding box center [294, 36] width 10 height 10
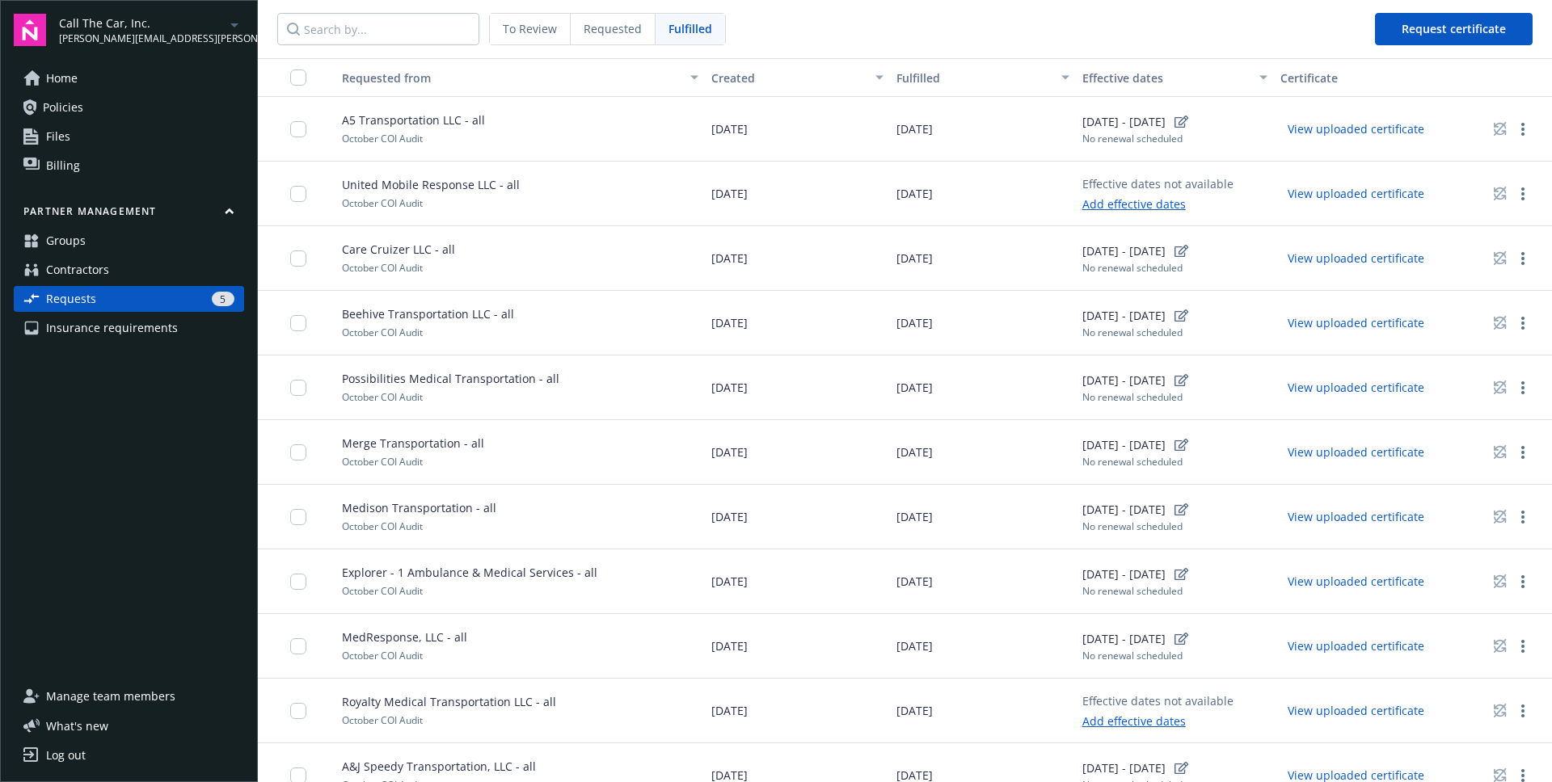
click at [790, 197] on div "[DATE]" at bounding box center [797, 194] width 185 height 65
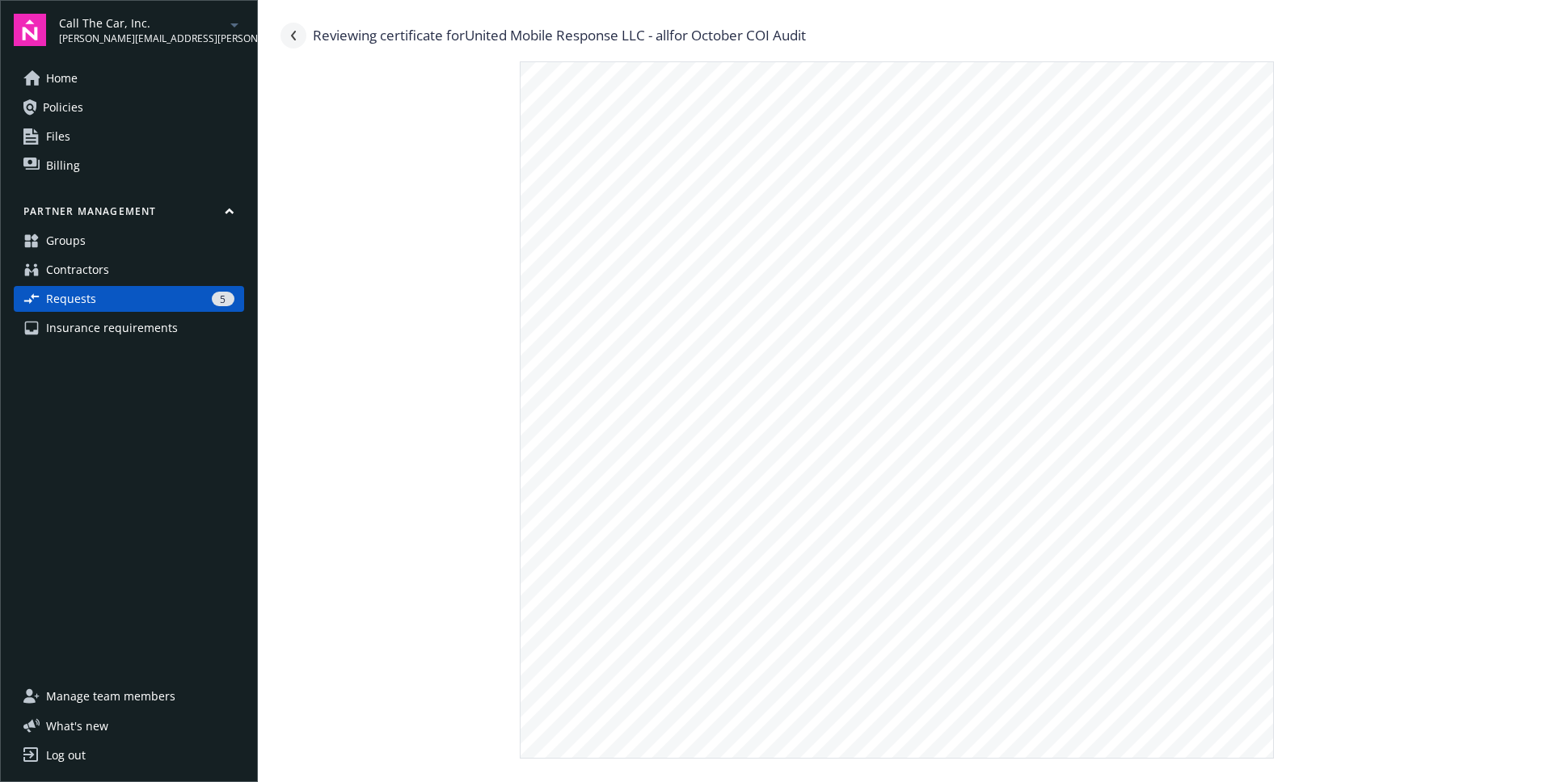
click at [296, 36] on icon "Navigate back" at bounding box center [294, 36] width 10 height 10
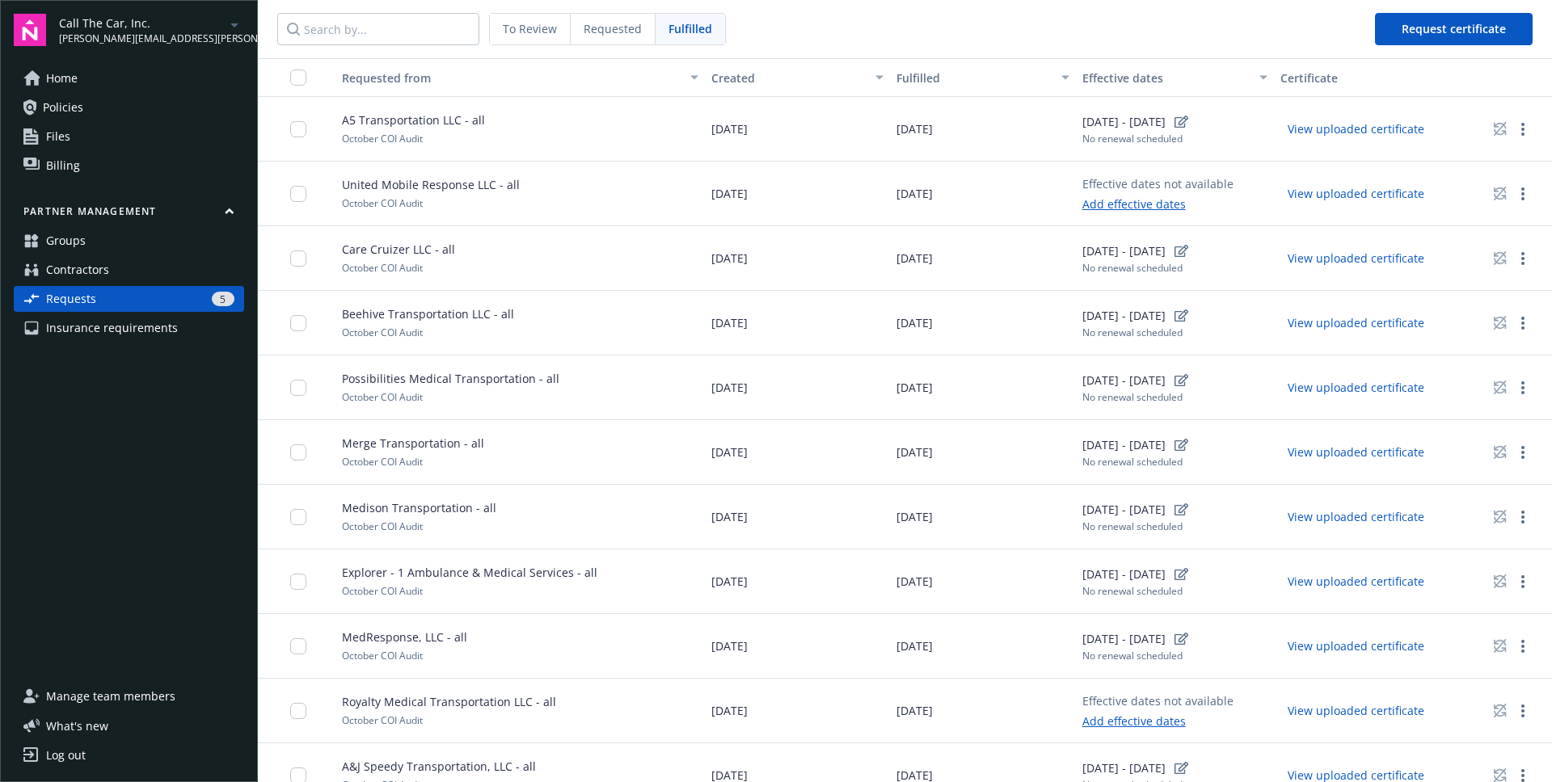
click at [1111, 206] on link "Add effective dates" at bounding box center [1157, 204] width 151 height 17
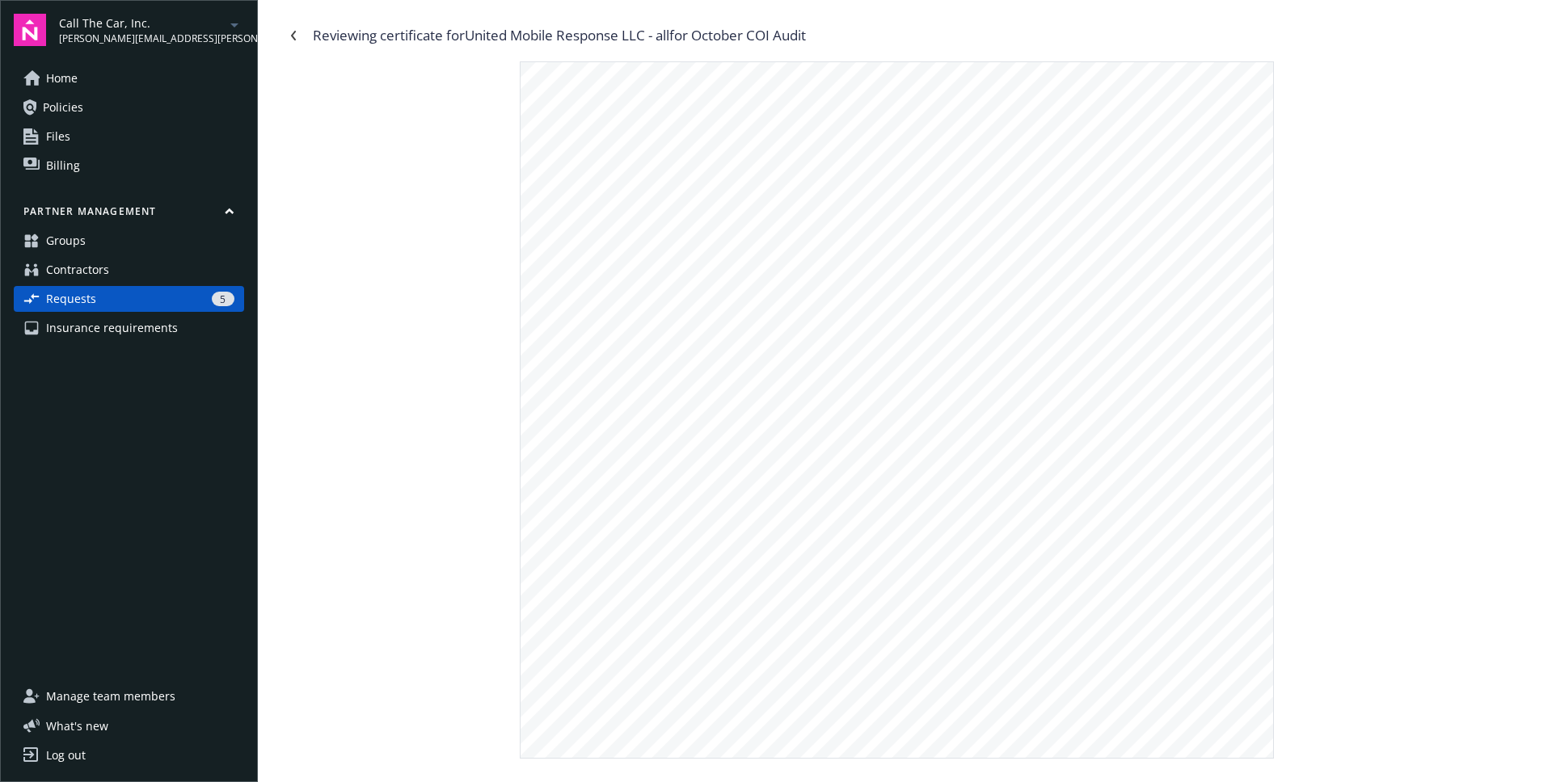
click at [1331, 134] on div at bounding box center [904, 409] width 1249 height 697
click at [1332, 133] on div at bounding box center [904, 409] width 1249 height 697
